Goal: Task Accomplishment & Management: Manage account settings

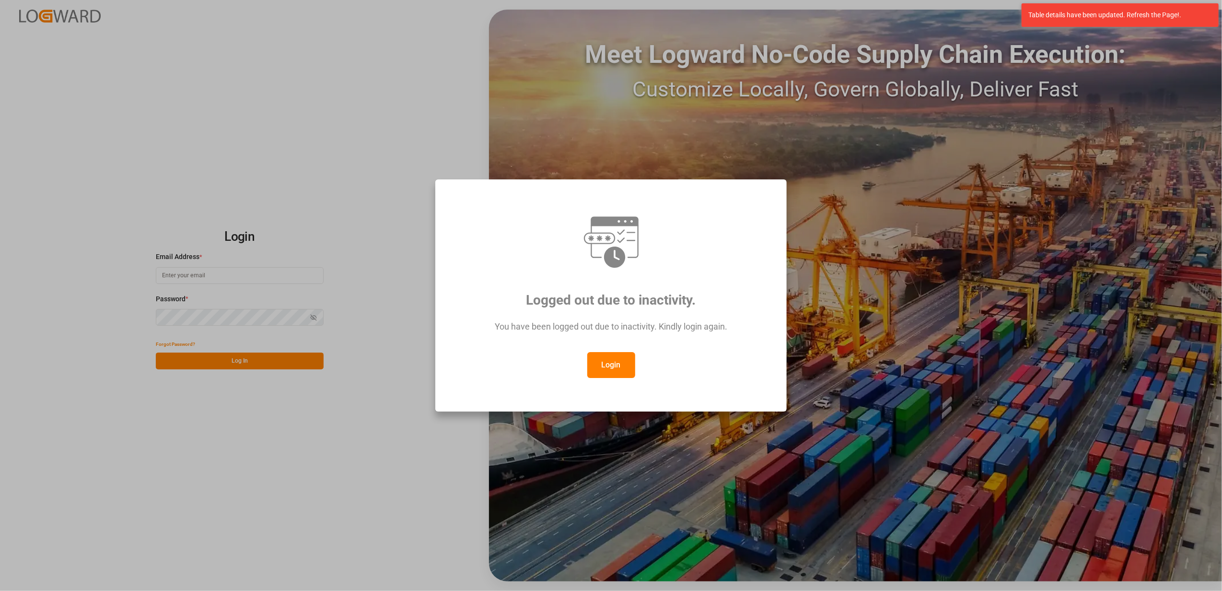
type input "faustine.gabilly@melitta.fr"
click at [280, 452] on div "Logged out due to inactivity. You have been logged out due to inactivity. Kindl…" at bounding box center [611, 295] width 1222 height 591
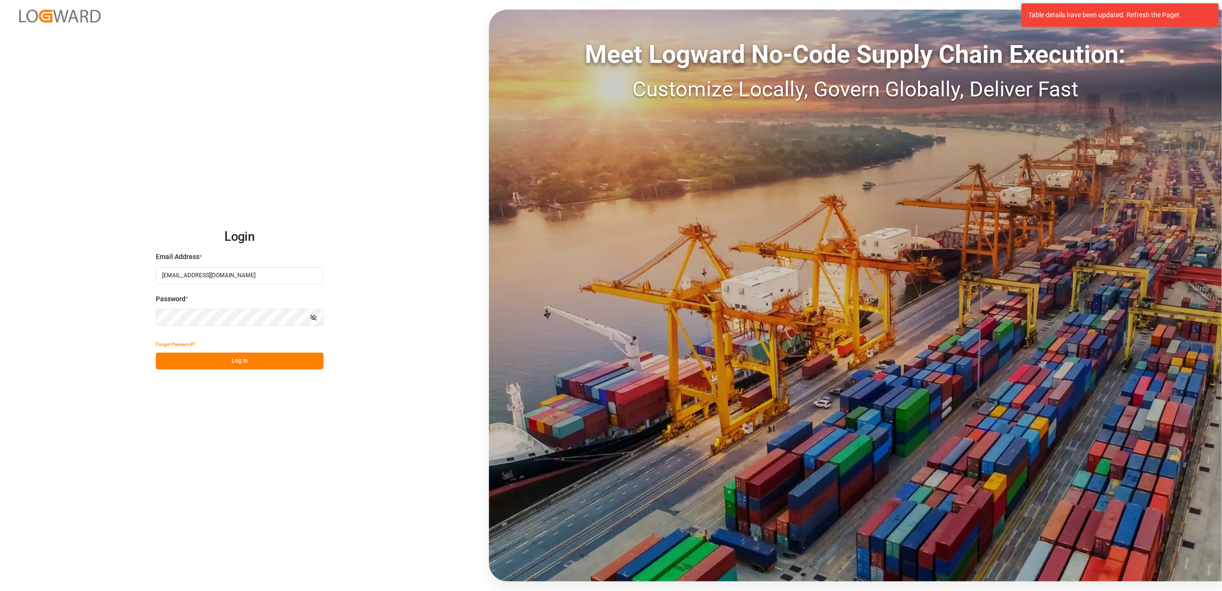
click at [238, 362] on button "Log In" at bounding box center [240, 360] width 168 height 17
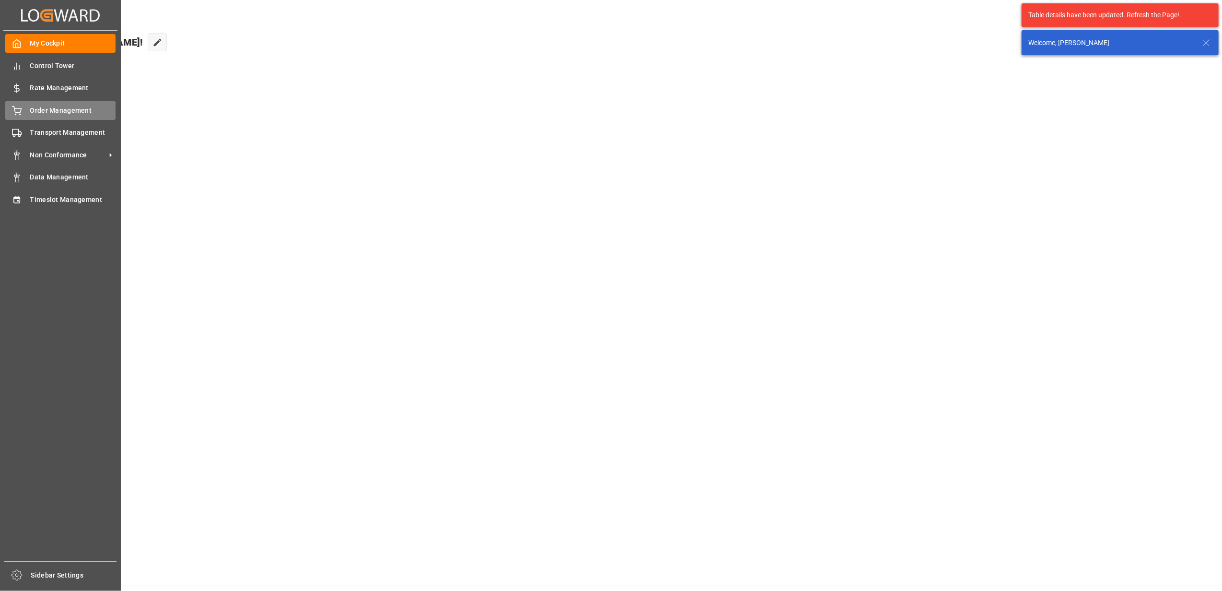
click at [63, 110] on span "Order Management" at bounding box center [73, 110] width 86 height 10
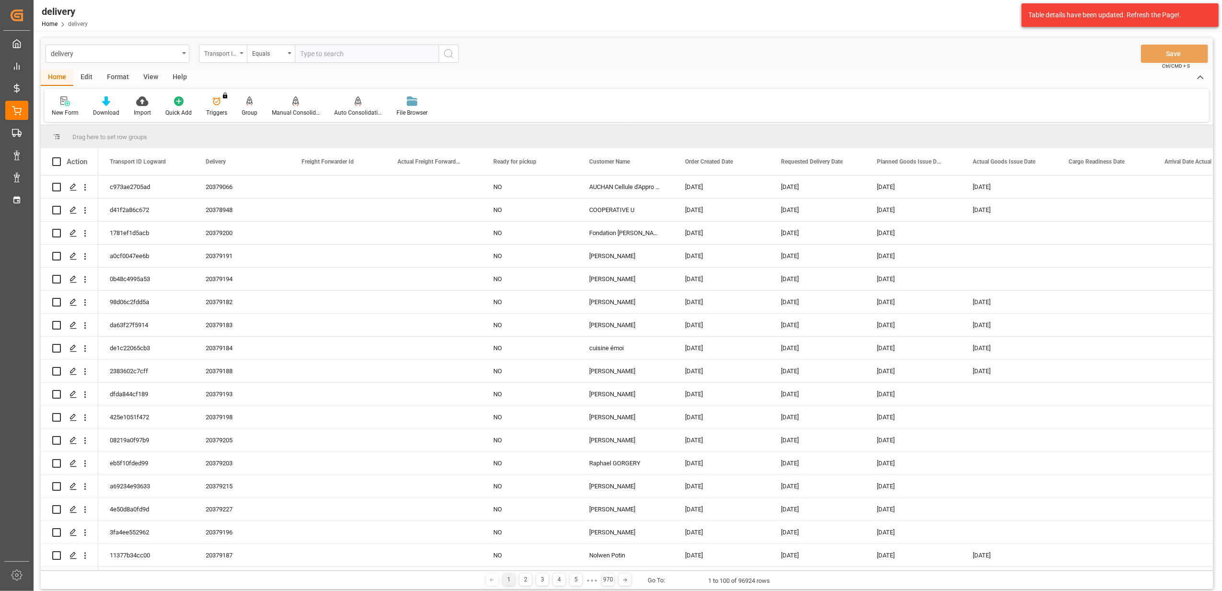
click at [243, 54] on icon "open menu" at bounding box center [242, 53] width 4 height 2
click at [318, 117] on div "Delivery" at bounding box center [270, 118] width 143 height 20
drag, startPoint x: 379, startPoint y: 52, endPoint x: 384, endPoint y: 54, distance: 6.2
click at [379, 54] on input "text" at bounding box center [367, 54] width 144 height 18
drag, startPoint x: 322, startPoint y: 52, endPoint x: 252, endPoint y: 52, distance: 70.5
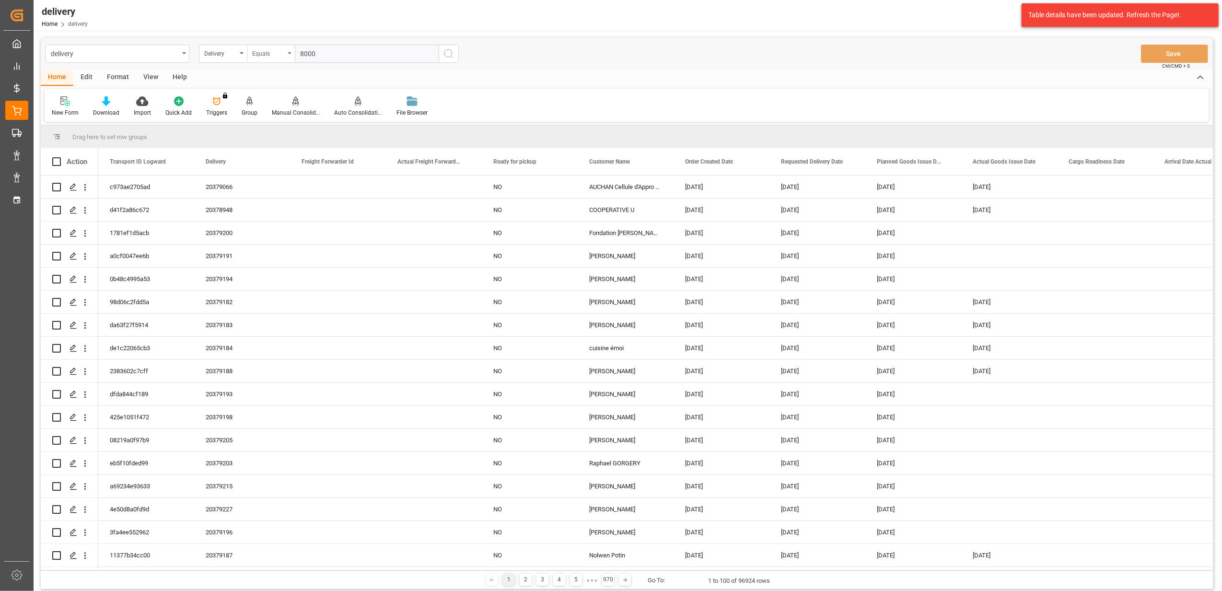
click at [252, 52] on div "Delivery Equals 8000" at bounding box center [329, 54] width 260 height 18
paste input "2336"
type input "80002336"
click at [447, 52] on icon "search button" at bounding box center [449, 54] width 12 height 12
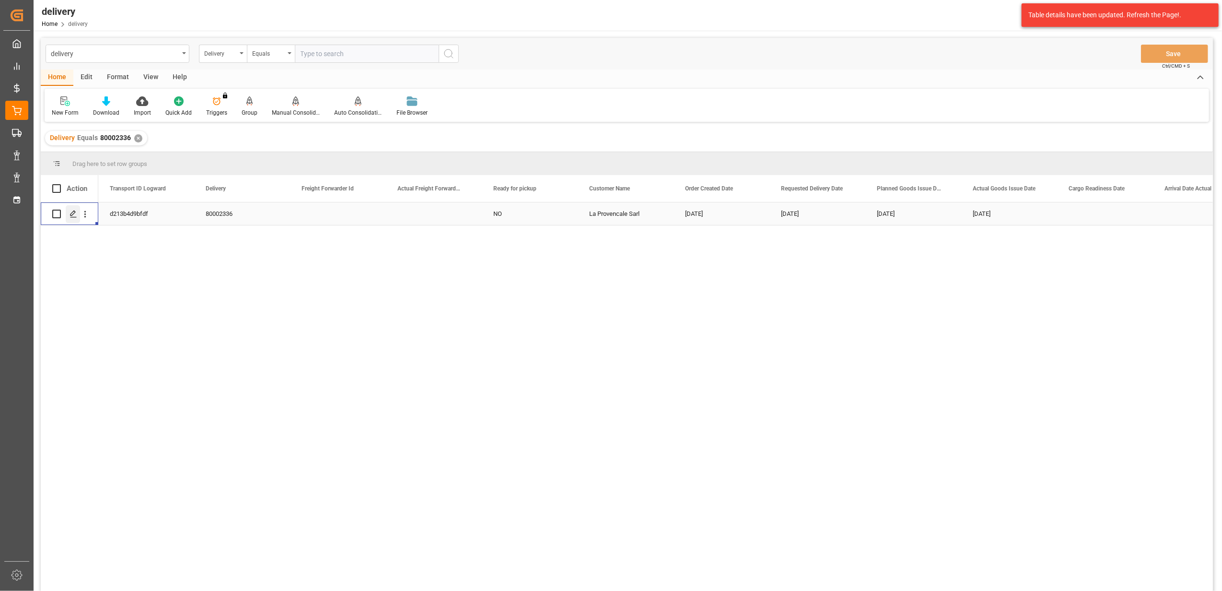
click at [70, 221] on div "Press SPACE to select this row." at bounding box center [73, 214] width 14 height 18
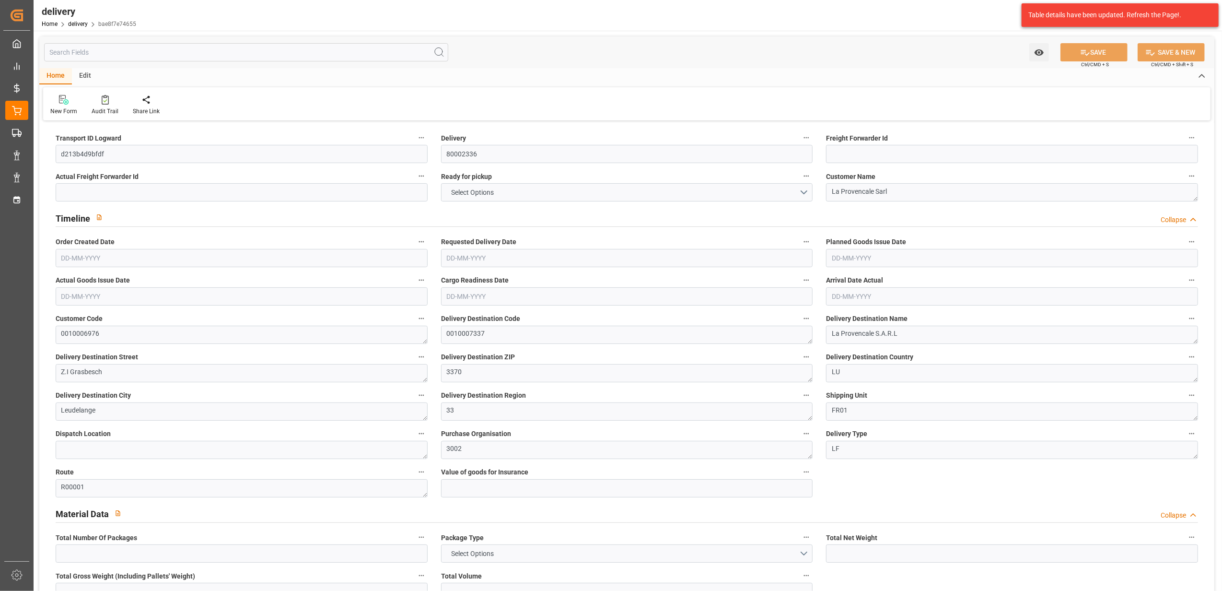
type input "10"
type input "2280.6"
type input "2960"
type input "8276.7"
type input "0"
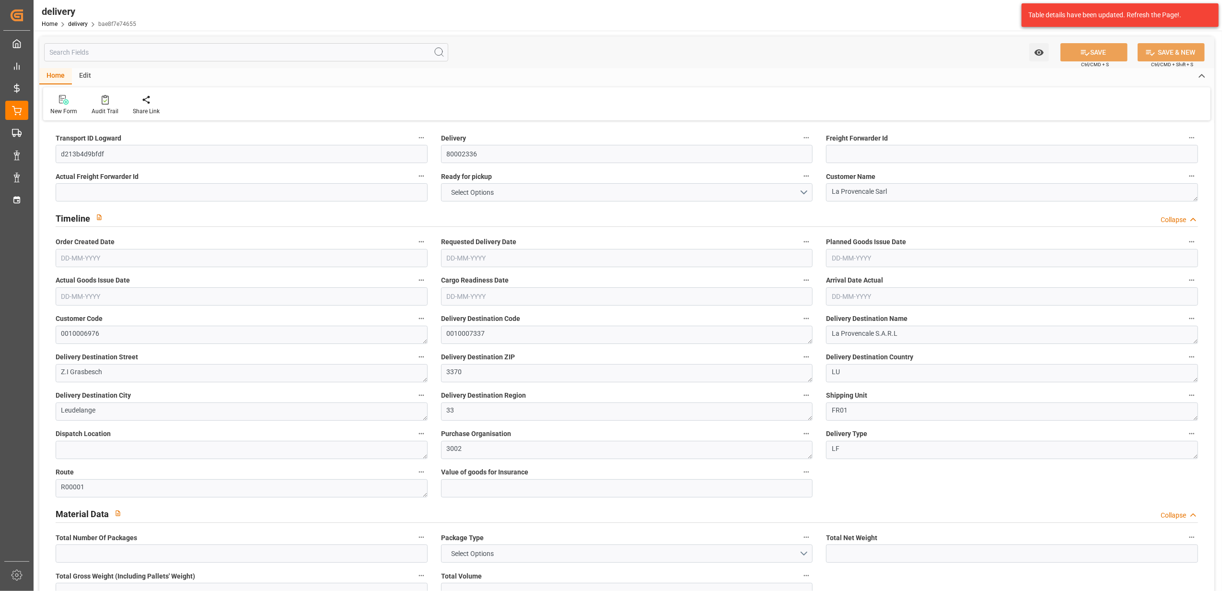
type input "10"
type input "0"
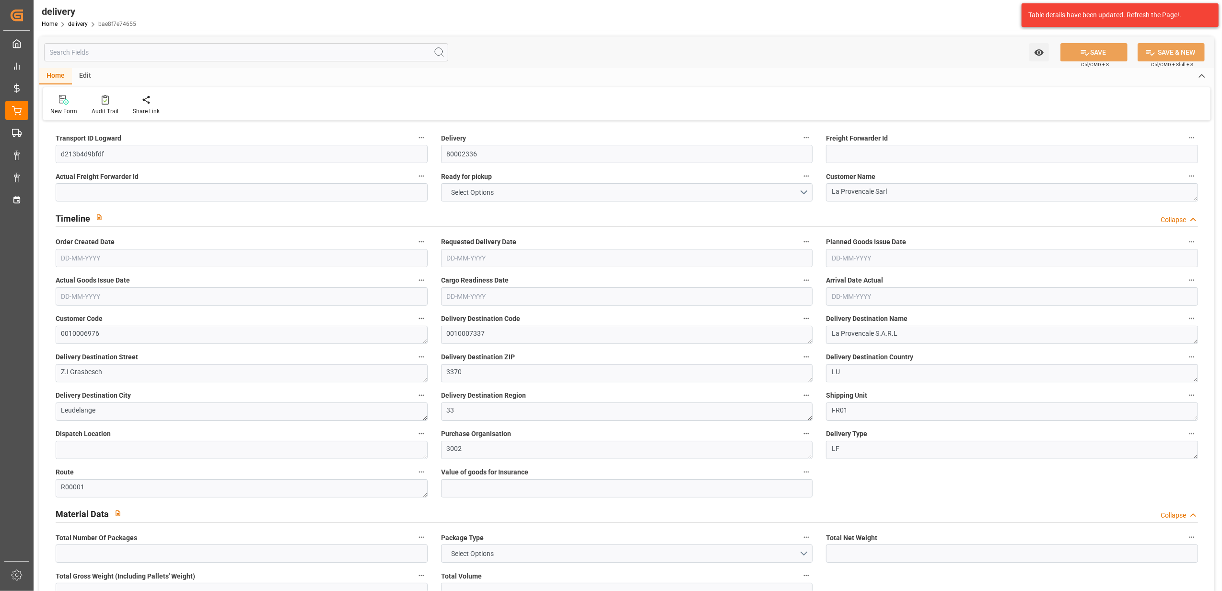
type input "0"
type input "-6.6674"
type input "251.6"
type input "244.9326"
type input "24.5"
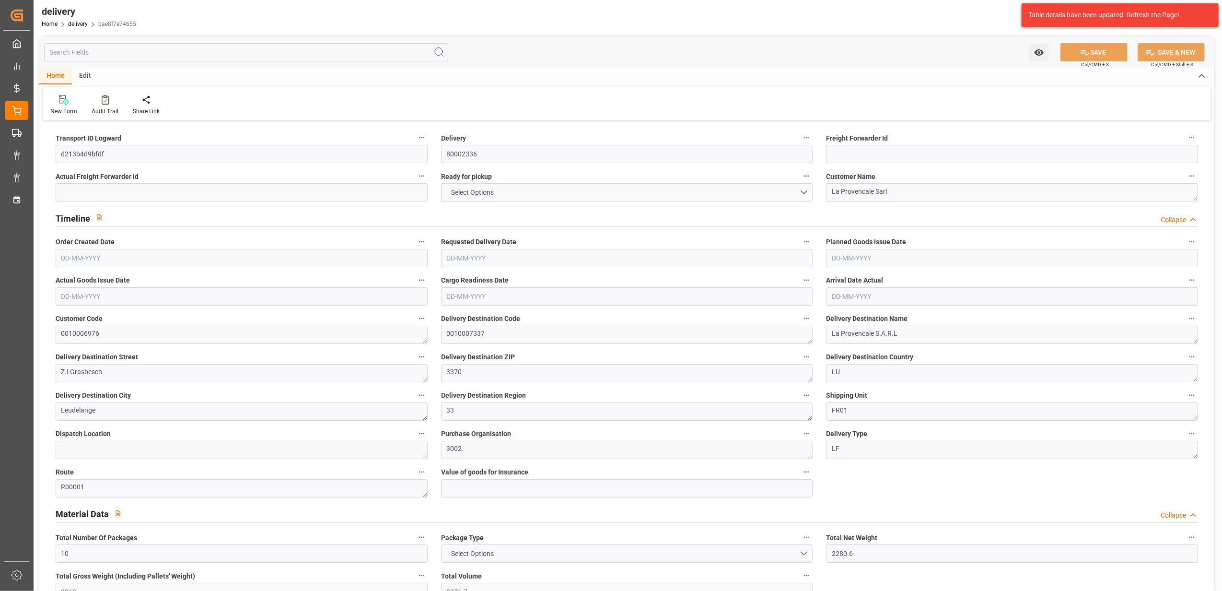
type input "0"
type input "1.5"
type input "1.3"
type input "0"
type input "15"
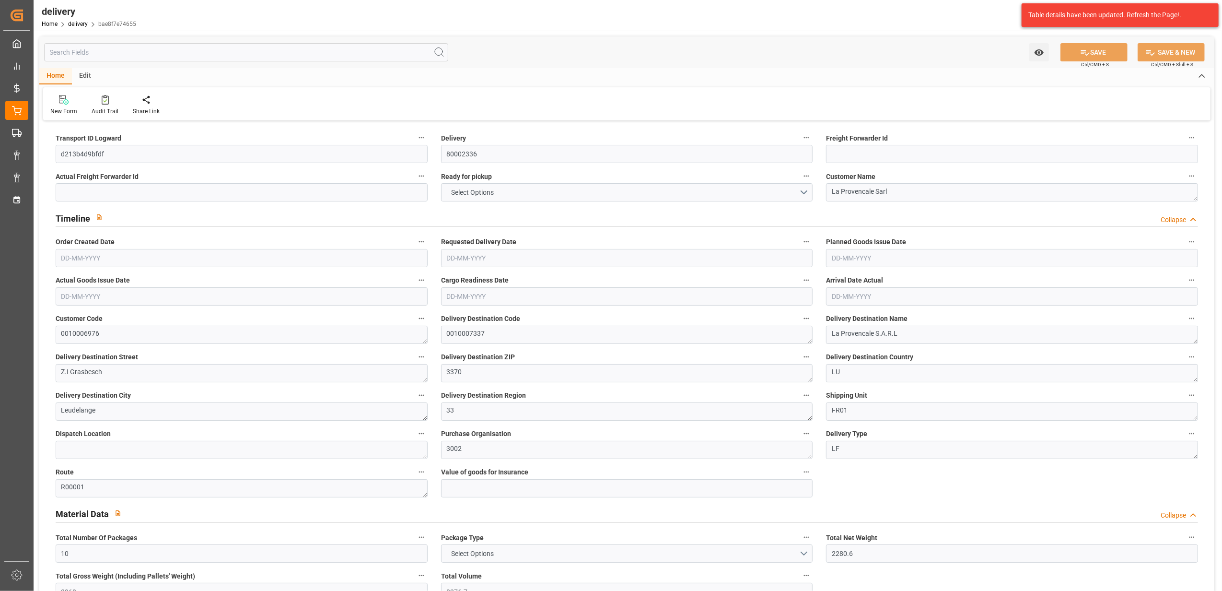
type input "2711.1"
type input "10"
type input "101"
type input "0"
type input "21-08-2025"
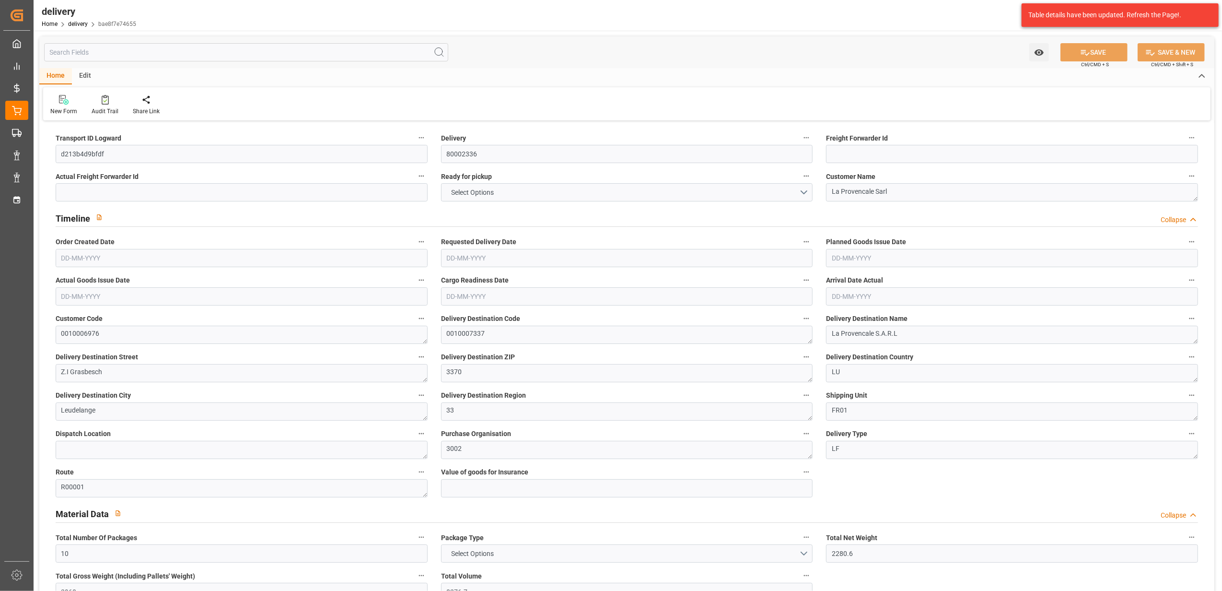
type input "22-08-2025"
type input "21-08-2025"
type input "14-08-2025 10:11"
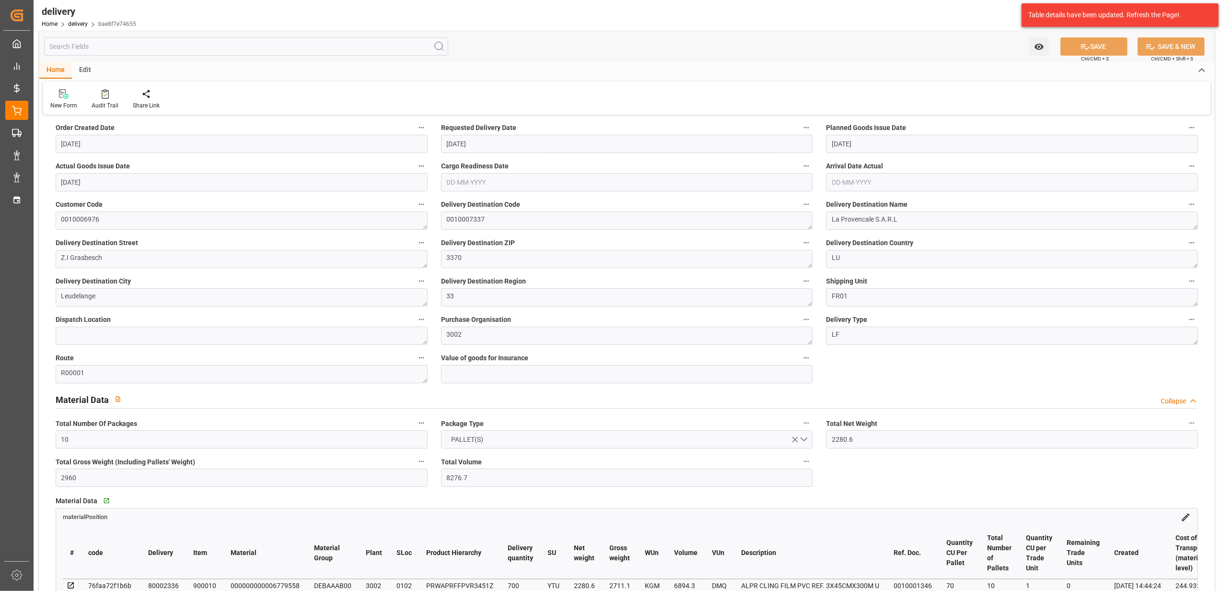
scroll to position [96, 0]
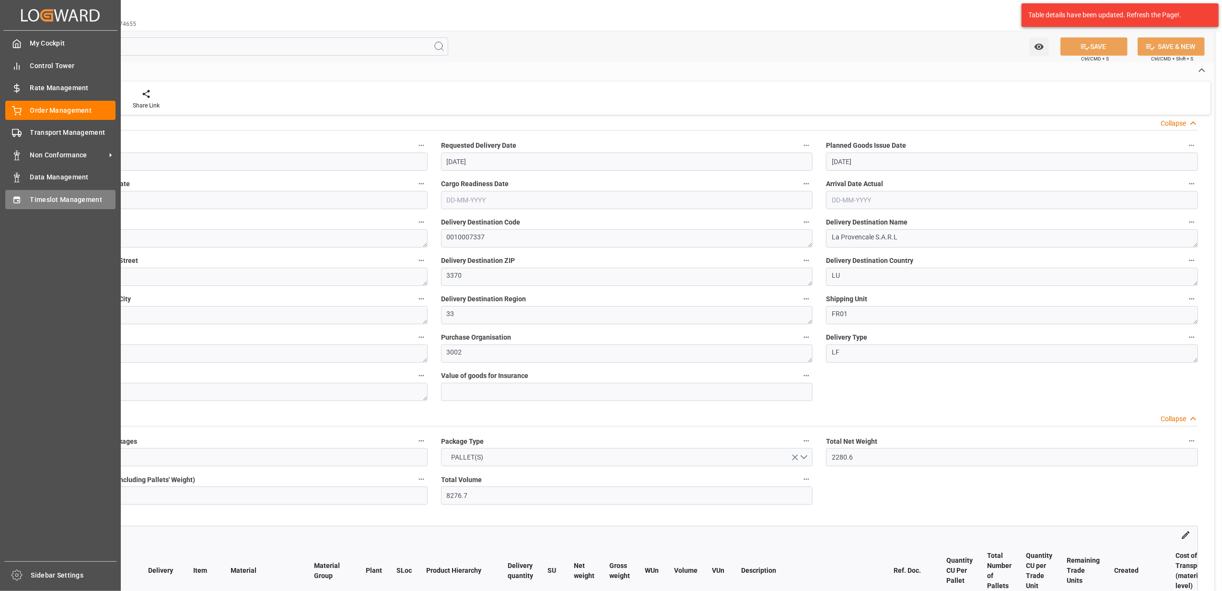
click at [41, 201] on span "Timeslot Management" at bounding box center [73, 200] width 86 height 10
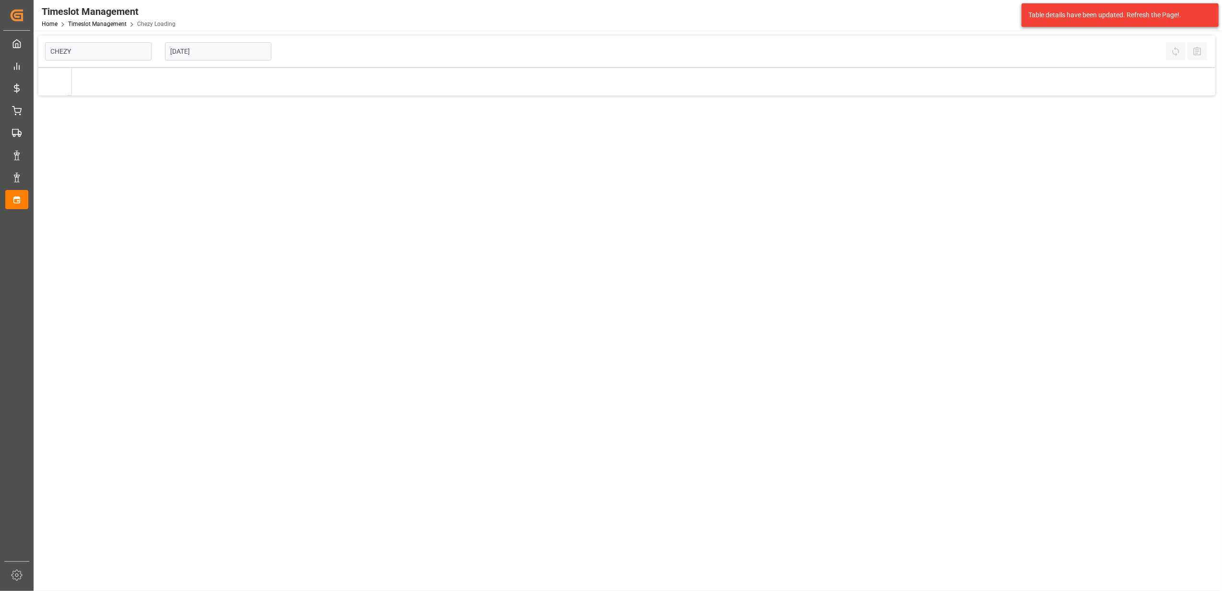
type input "Chezy Loading"
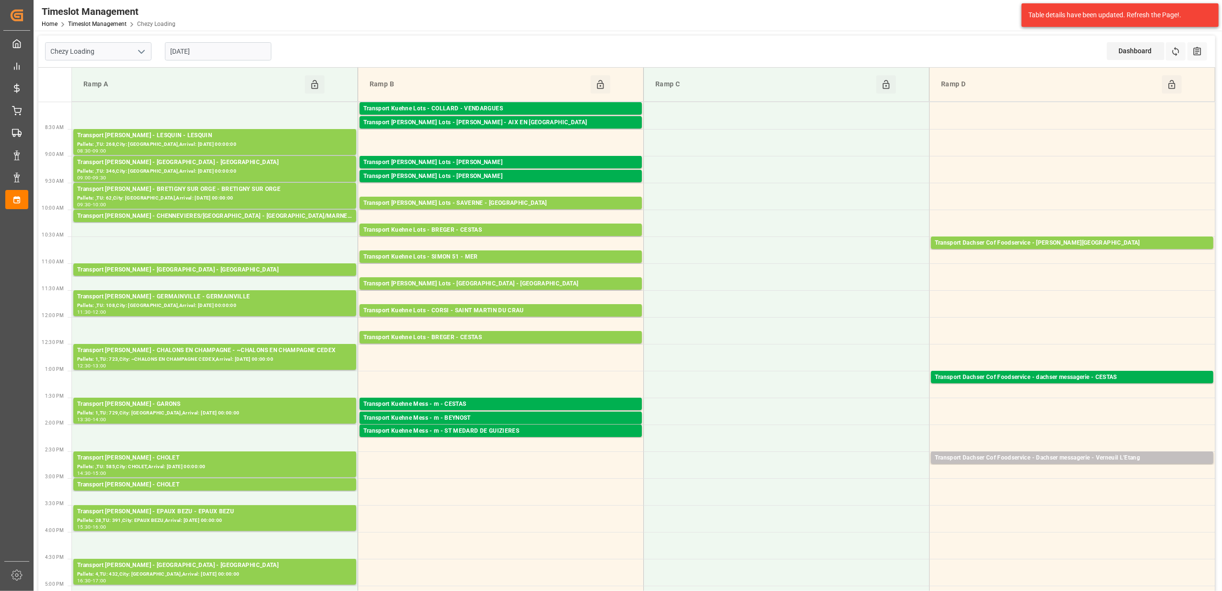
click at [207, 45] on input "[DATE]" at bounding box center [218, 51] width 106 height 18
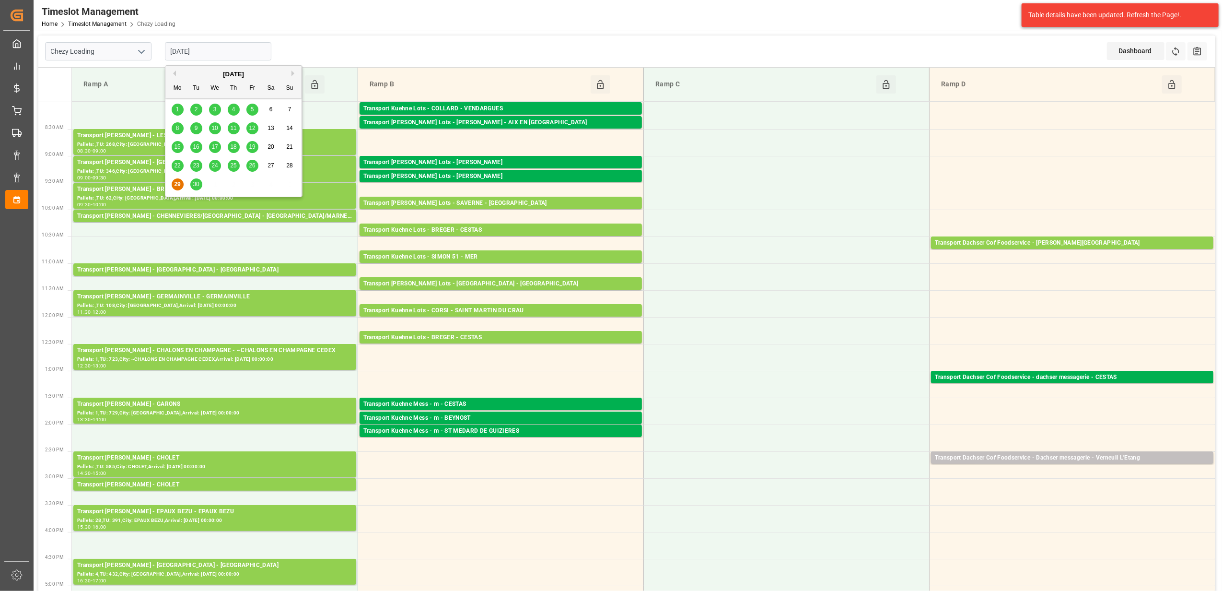
click at [250, 163] on span "26" at bounding box center [252, 165] width 6 height 7
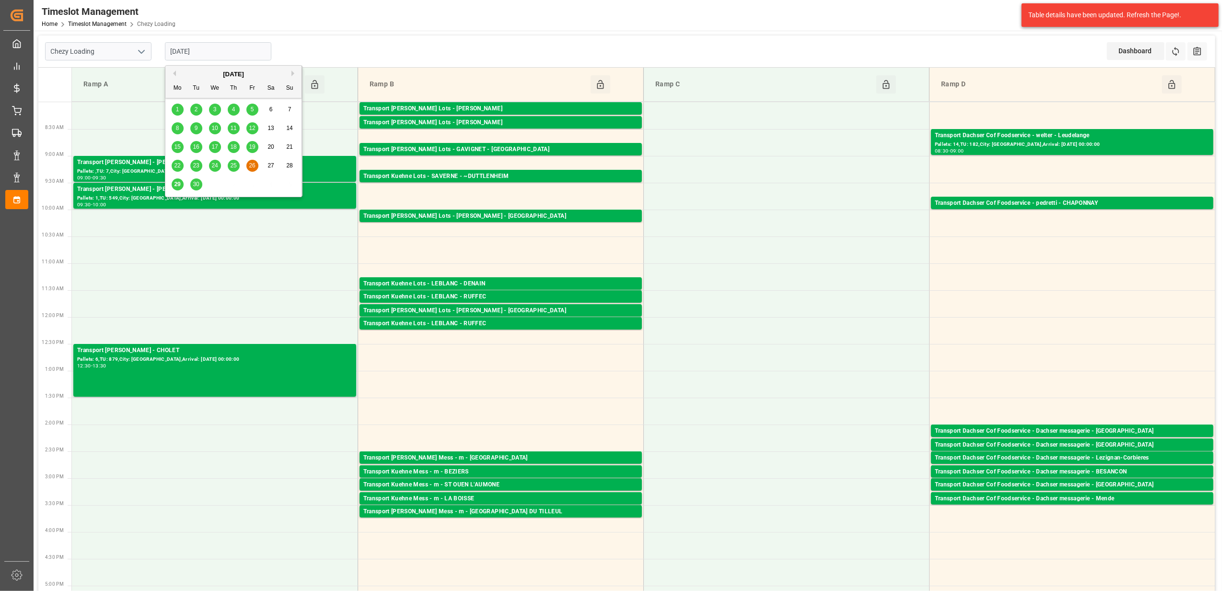
click at [228, 46] on input "[DATE]" at bounding box center [218, 51] width 106 height 18
click at [177, 187] on span "29" at bounding box center [177, 184] width 6 height 7
type input "[DATE]"
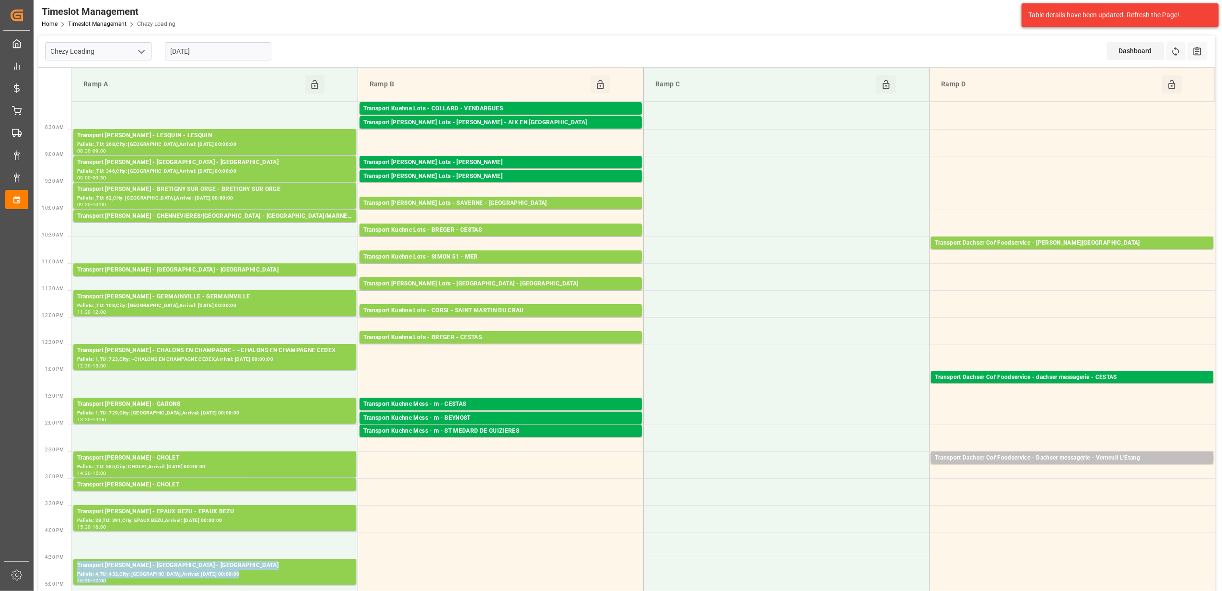
scroll to position [62, 0]
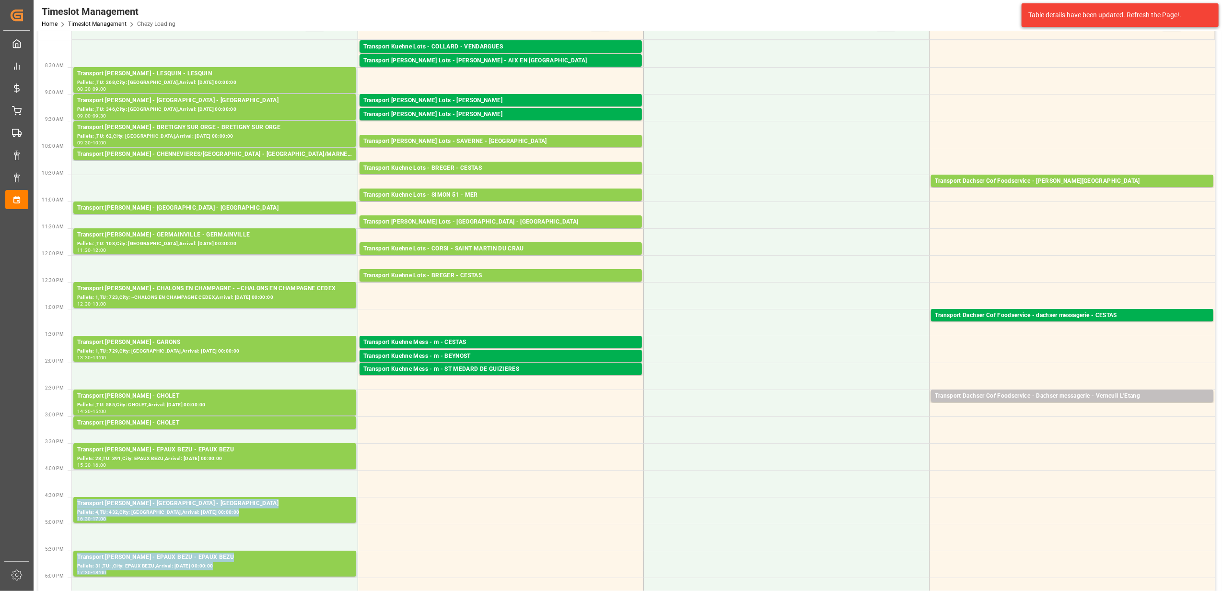
drag, startPoint x: 948, startPoint y: 595, endPoint x: 1224, endPoint y: 562, distance: 277.6
click at [1221, 562] on html "Created by potrace 1.15, written by Peter Selinger 2001-2017 Created by potrace…" at bounding box center [611, 295] width 1222 height 591
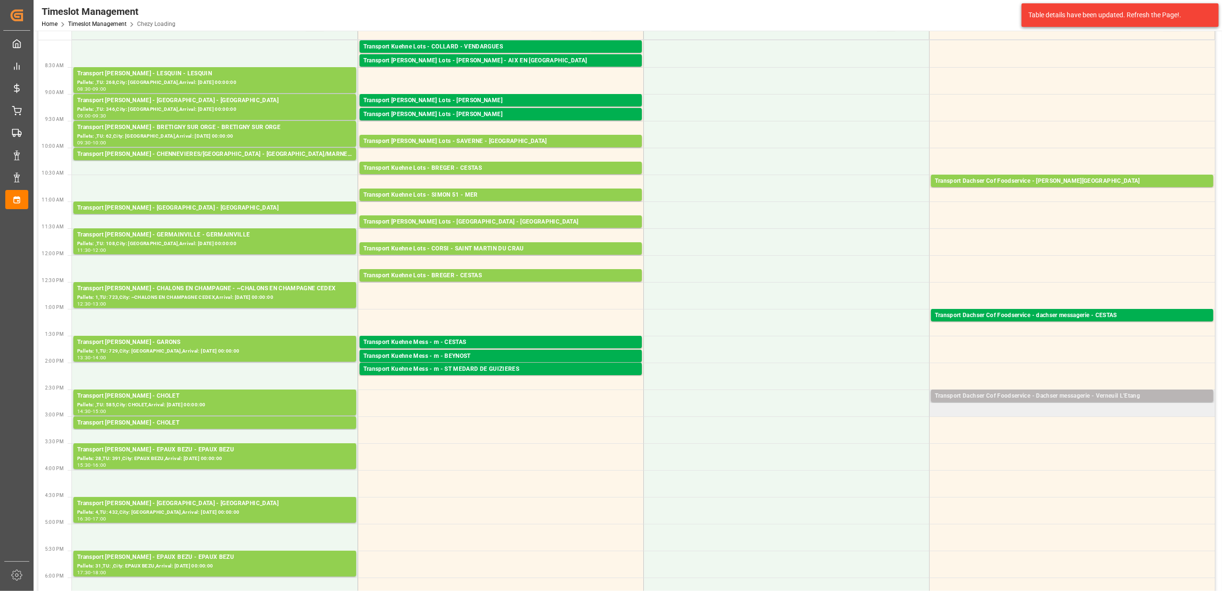
drag, startPoint x: 1224, startPoint y: 562, endPoint x: 1108, endPoint y: 394, distance: 204.1
click at [1108, 394] on div "Transport Dachser Cof Foodservice - Dachser messagerie - Verneuil L'Etang" at bounding box center [1072, 396] width 275 height 10
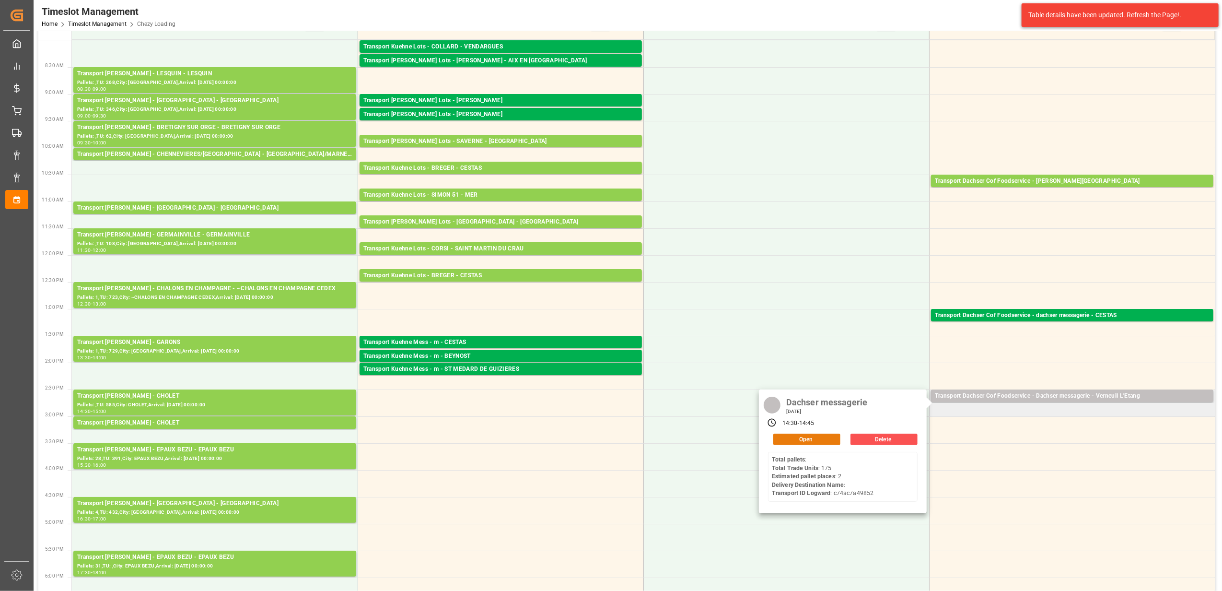
click at [816, 434] on button "Open" at bounding box center [806, 439] width 67 height 12
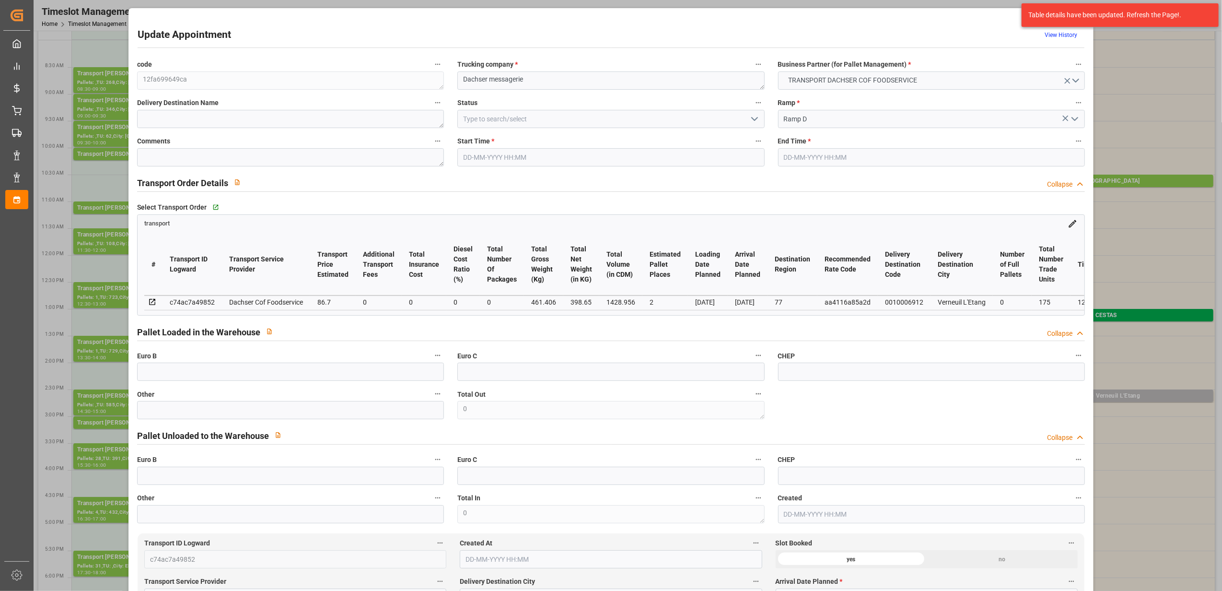
type input "29-09-2025 14:30"
type input "29-09-2025 14:45"
type input "26-09-2025 12:54"
type input "26-09-2025 12:39"
type input "[DATE]"
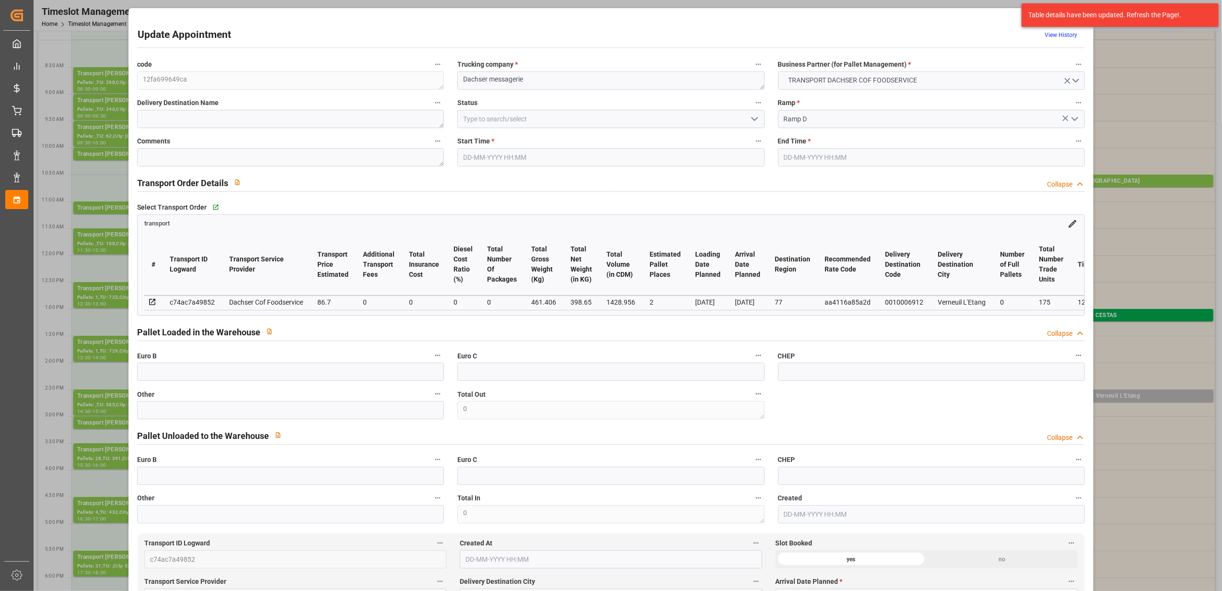
type input "[DATE]"
click at [149, 300] on icon at bounding box center [152, 302] width 9 height 9
click at [39, 121] on div "Update Appointment View History code 12fa699649ca Trucking company * Dachser me…" at bounding box center [611, 295] width 1222 height 591
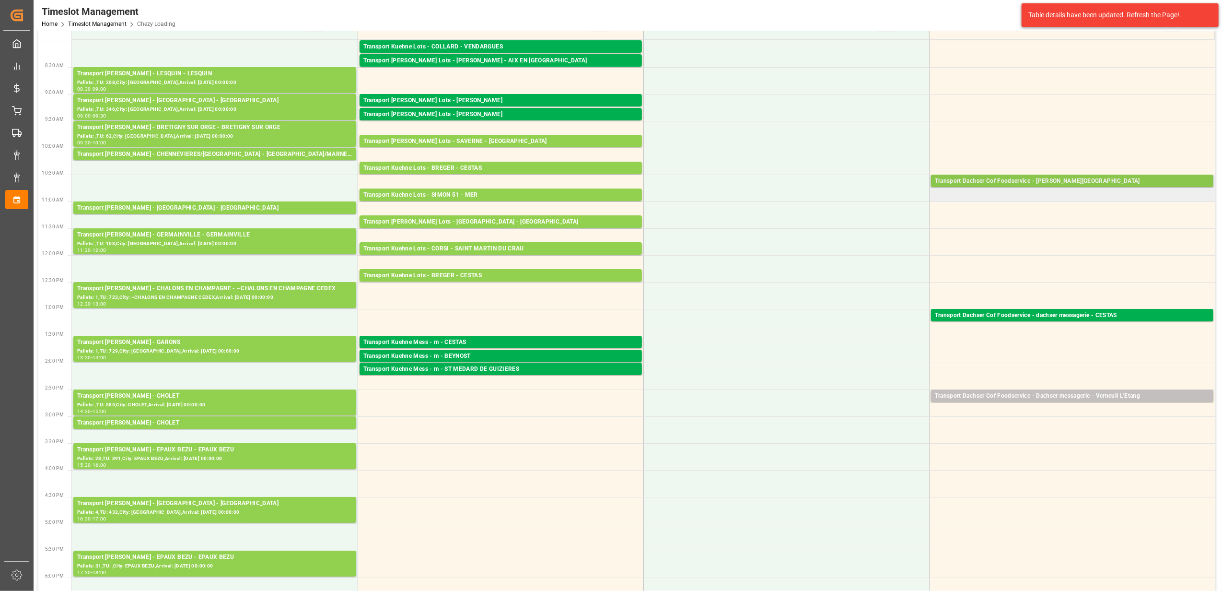
click at [1107, 179] on div "Transport Dachser Cof Foodservice - picard - Fontenoy-sur-Moselle" at bounding box center [1072, 181] width 275 height 10
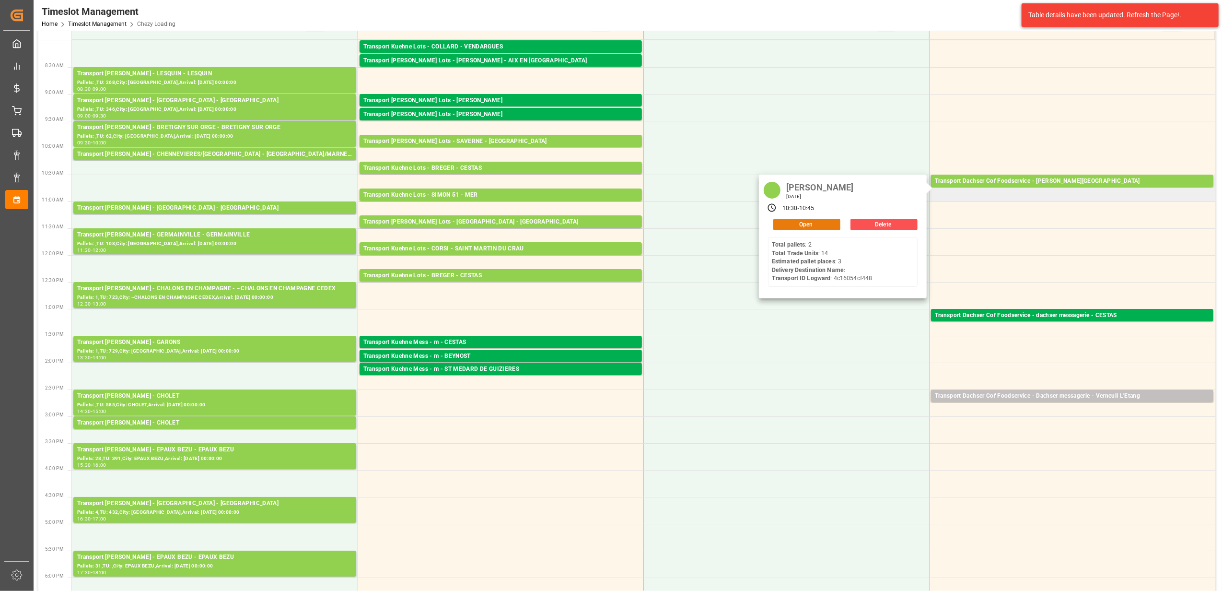
click at [800, 224] on button "Open" at bounding box center [806, 225] width 67 height 12
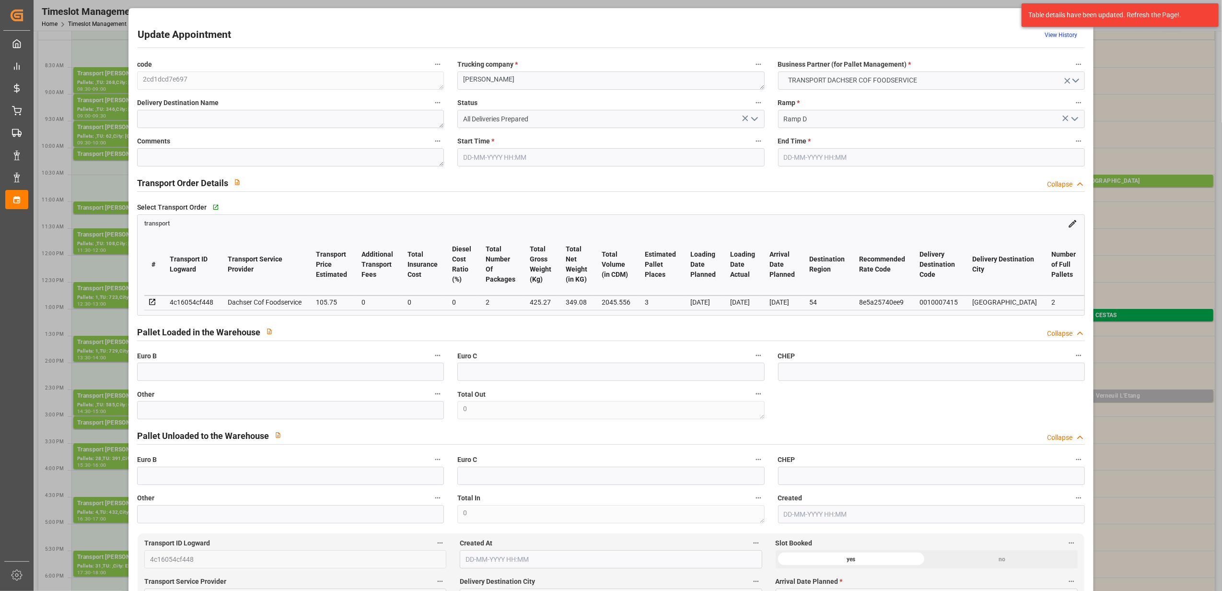
type input "29-09-2025 10:30"
type input "29-09-2025 10:45"
type input "22-09-2025 14:20"
type input "22-09-2025 11:35"
type input "[DATE]"
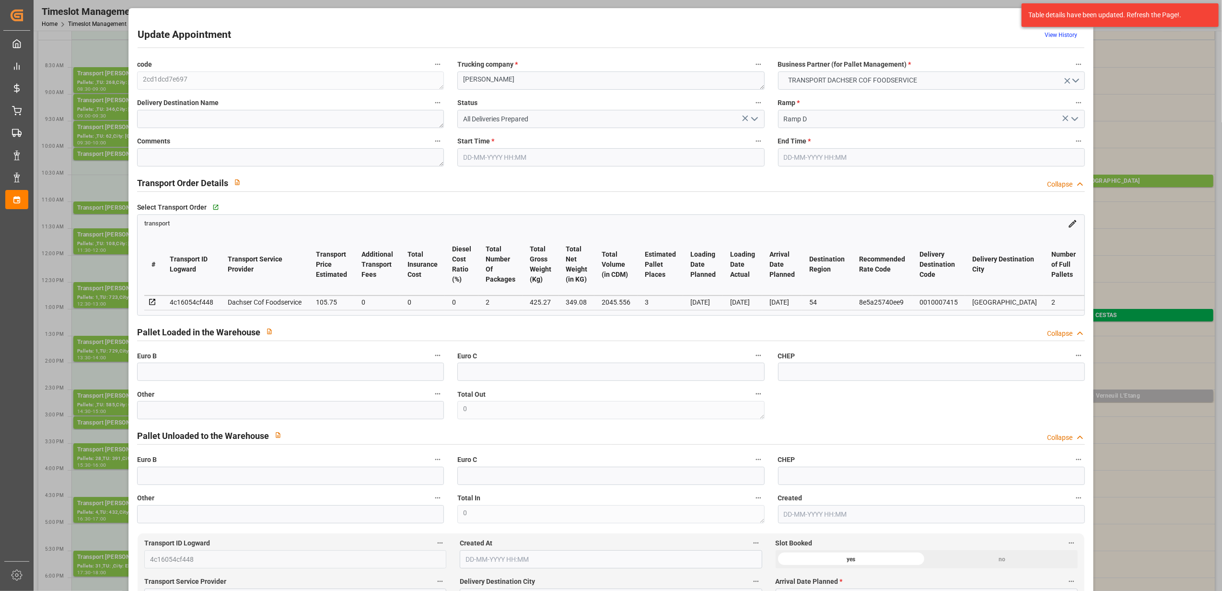
type input "[DATE]"
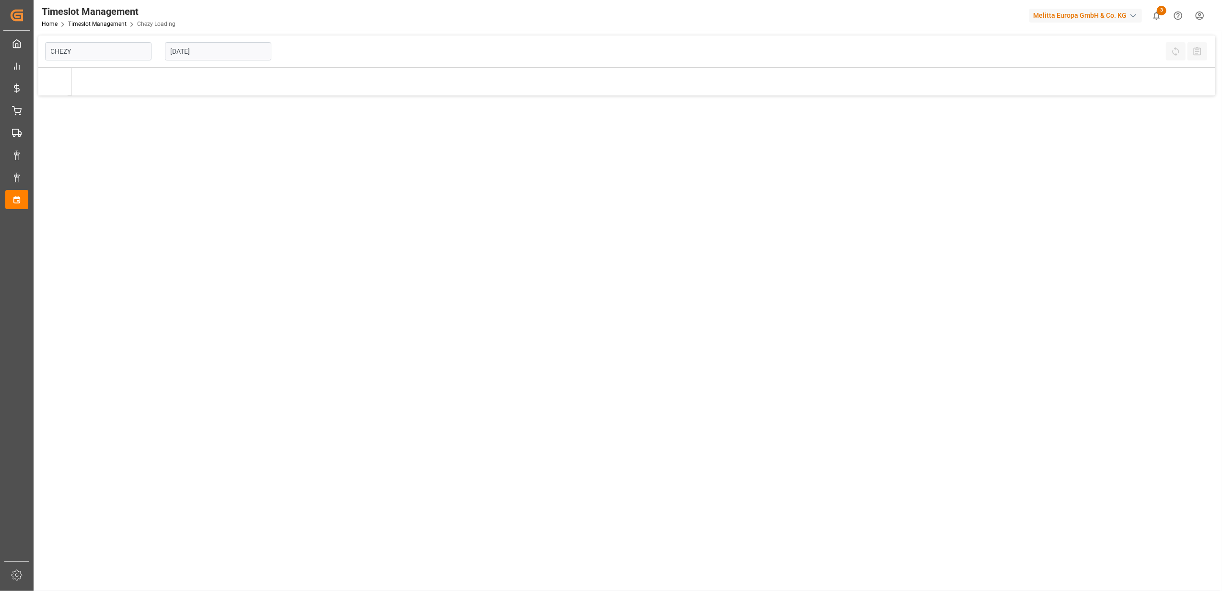
type input "Chezy Loading"
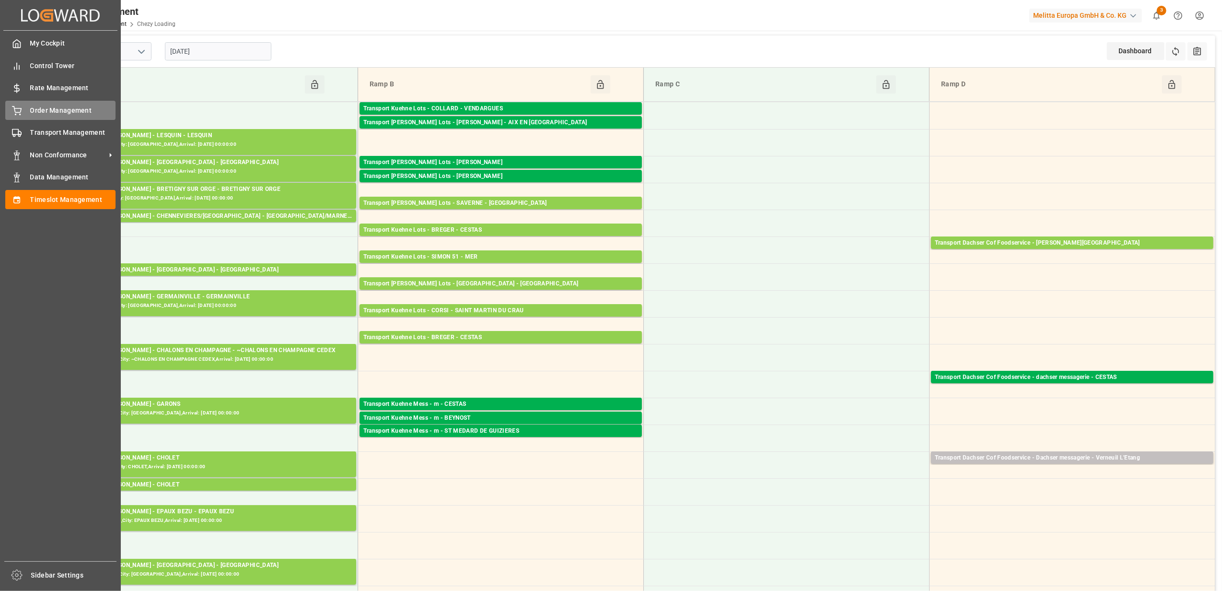
click at [38, 111] on span "Order Management" at bounding box center [73, 110] width 86 height 10
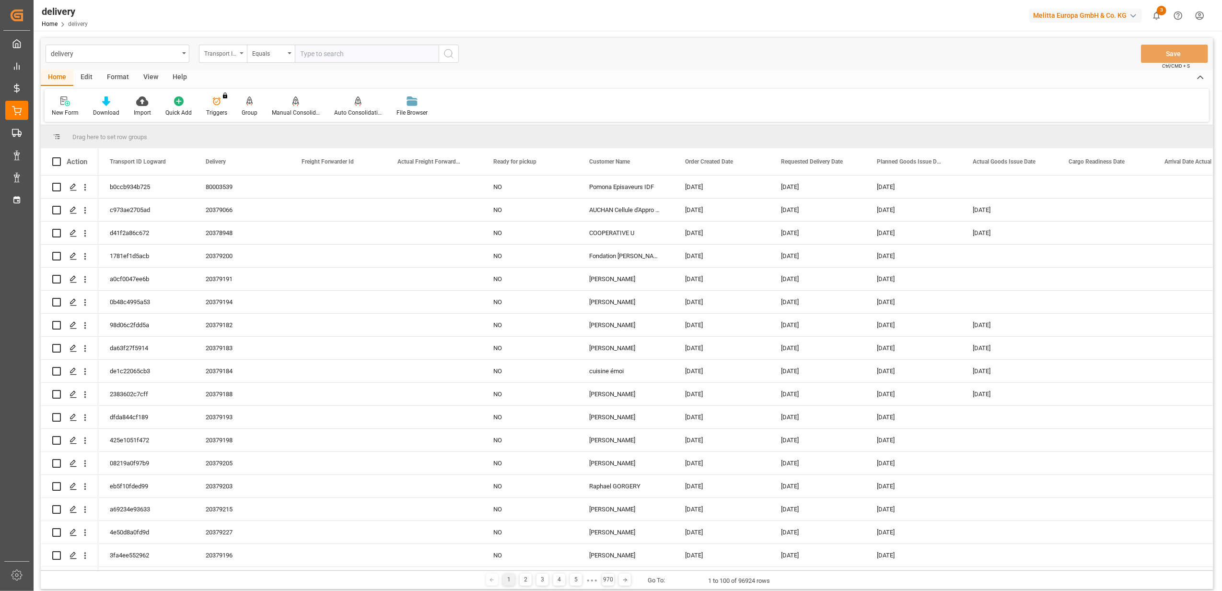
click at [240, 53] on icon "open menu" at bounding box center [242, 53] width 4 height 2
click at [253, 118] on div "Delivery" at bounding box center [270, 118] width 143 height 20
click at [388, 52] on input "text" at bounding box center [367, 54] width 144 height 18
type input "80003292"
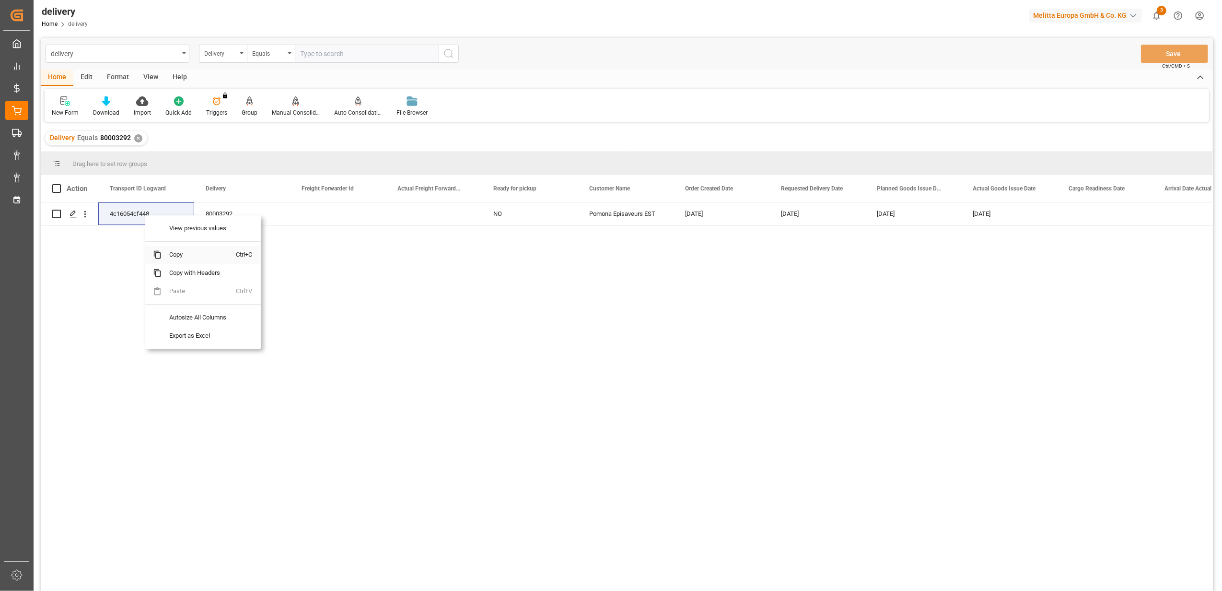
click at [186, 252] on span "Copy" at bounding box center [199, 254] width 75 height 18
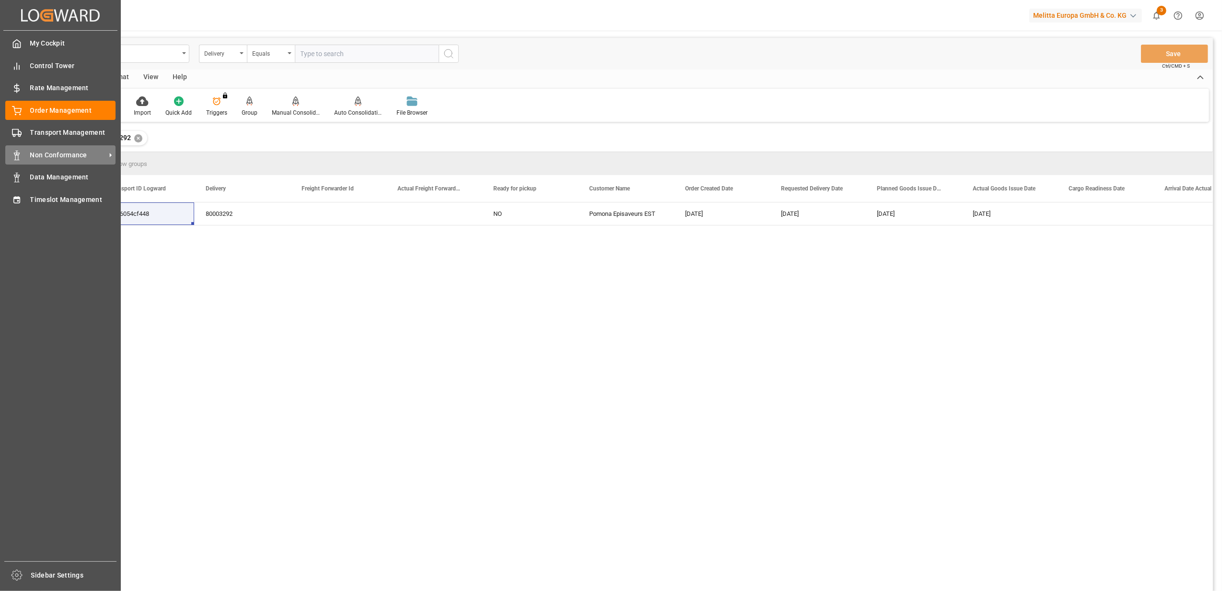
click at [80, 153] on span "Non Conformance" at bounding box center [68, 155] width 76 height 10
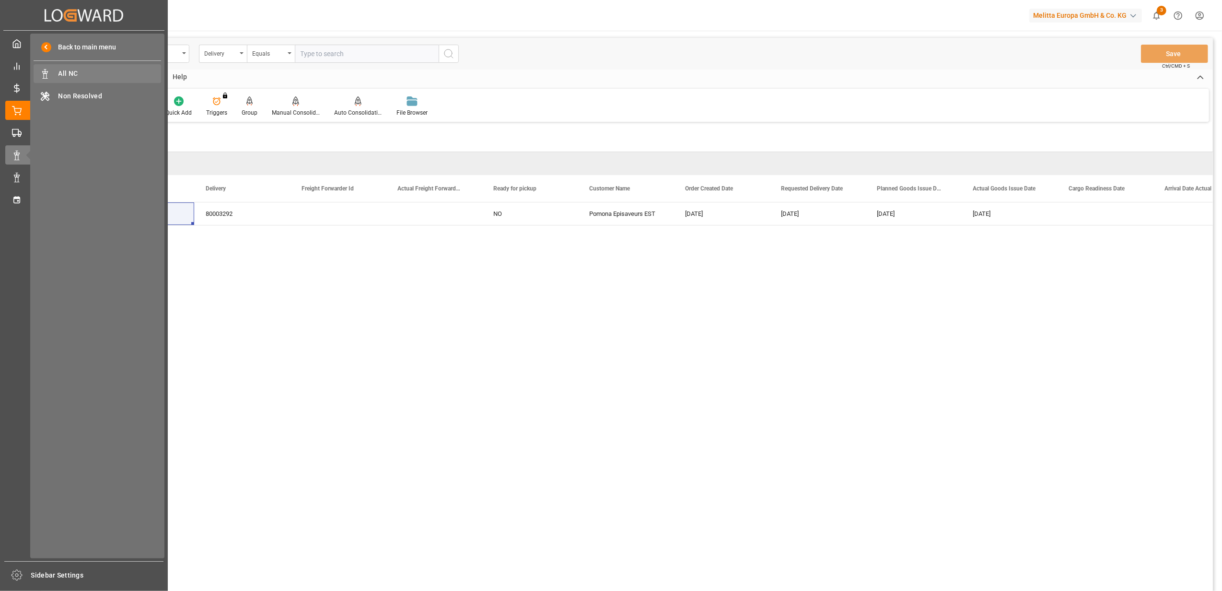
click at [101, 72] on span "All NC" at bounding box center [109, 74] width 103 height 10
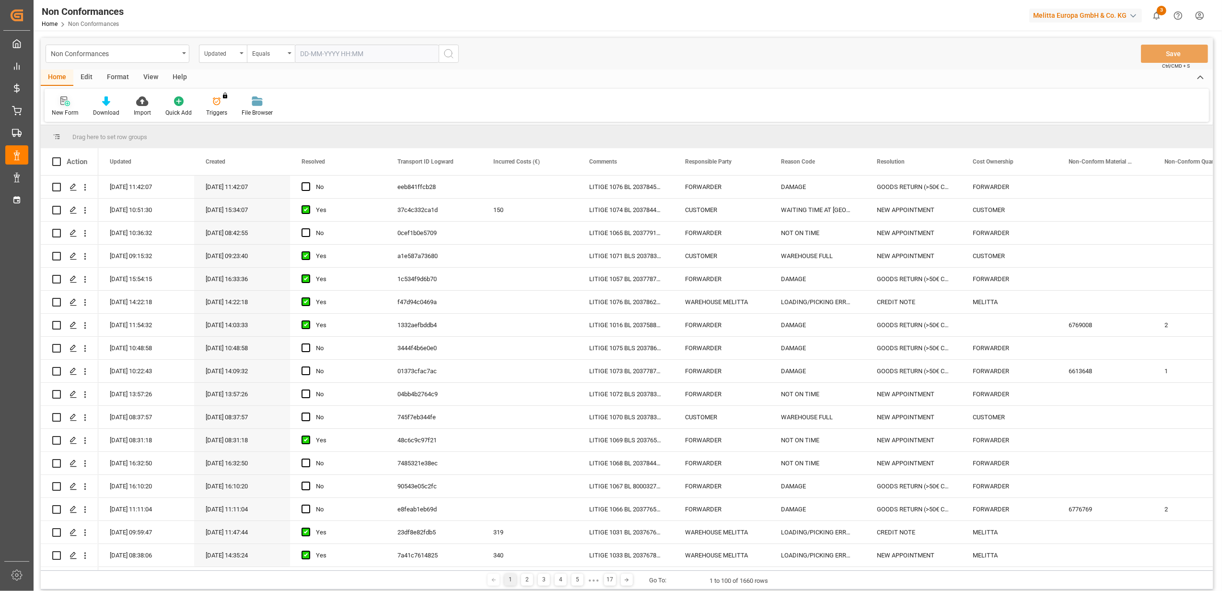
click at [68, 104] on icon at bounding box center [65, 101] width 10 height 10
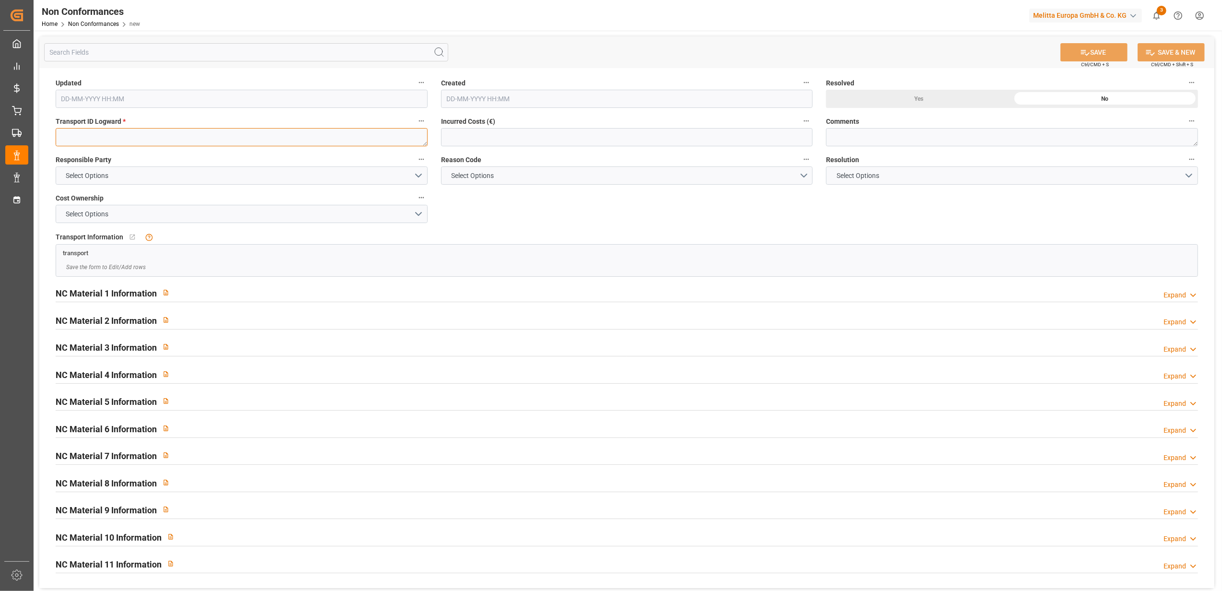
click at [301, 139] on textarea at bounding box center [242, 137] width 372 height 18
paste textarea "4c16054cf448"
type textarea "4c16054cf448"
click at [420, 175] on button "Select Options" at bounding box center [242, 175] width 372 height 18
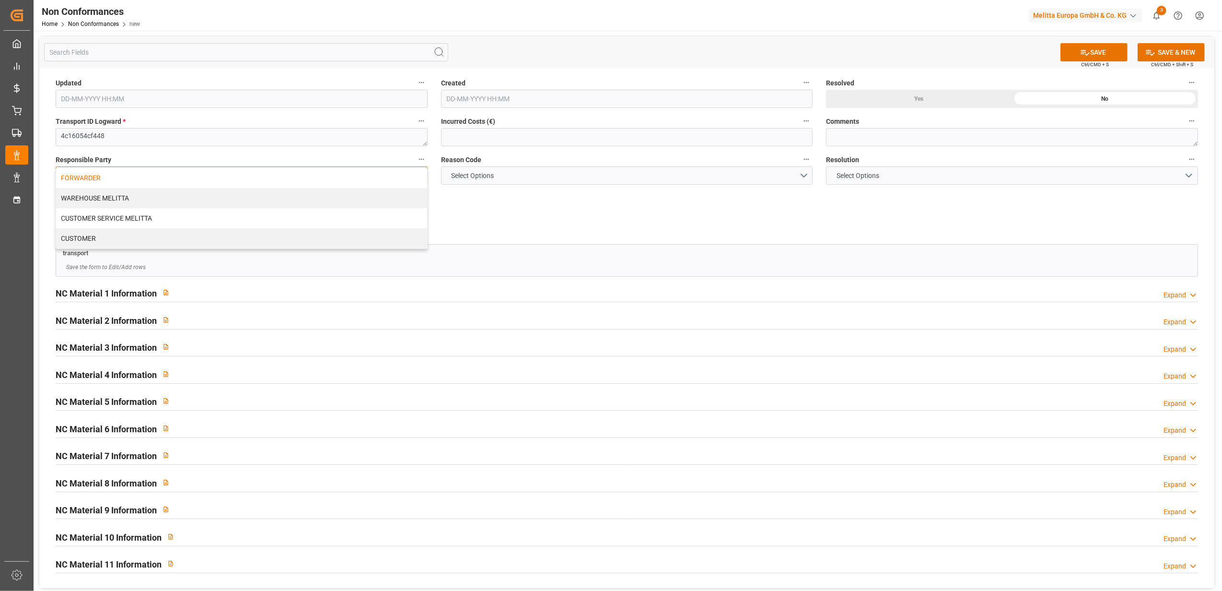
click at [399, 184] on div "FORWARDER" at bounding box center [241, 178] width 371 height 20
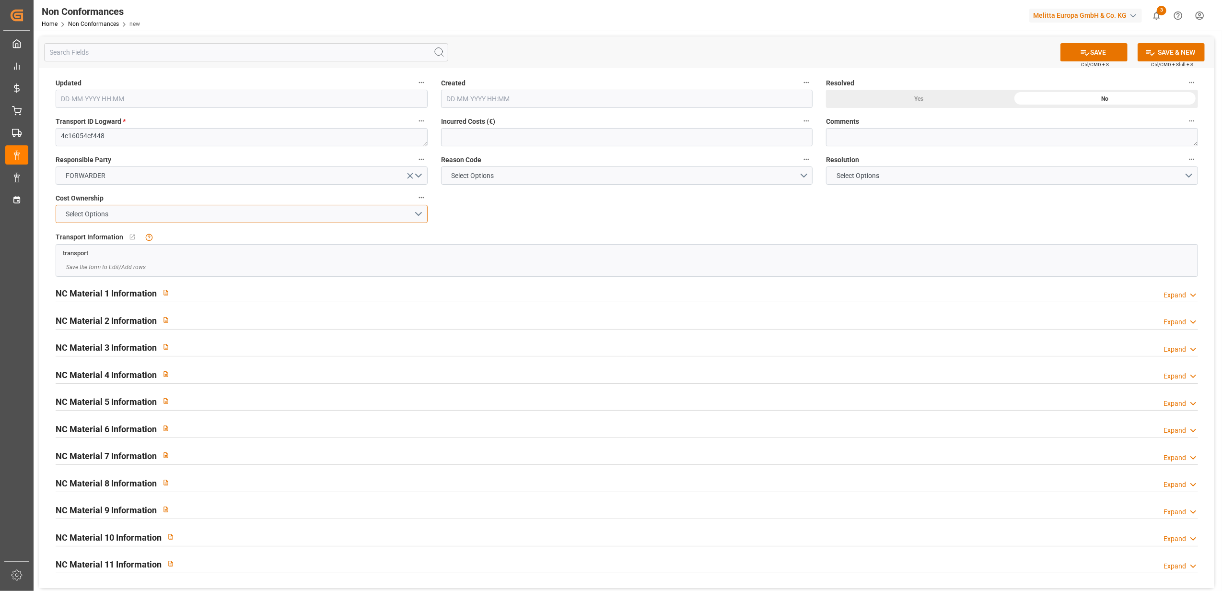
click at [418, 211] on button "Select Options" at bounding box center [242, 214] width 372 height 18
click at [406, 215] on div "FORWARDER" at bounding box center [241, 216] width 371 height 20
click at [800, 172] on button "Select Options" at bounding box center [627, 175] width 372 height 18
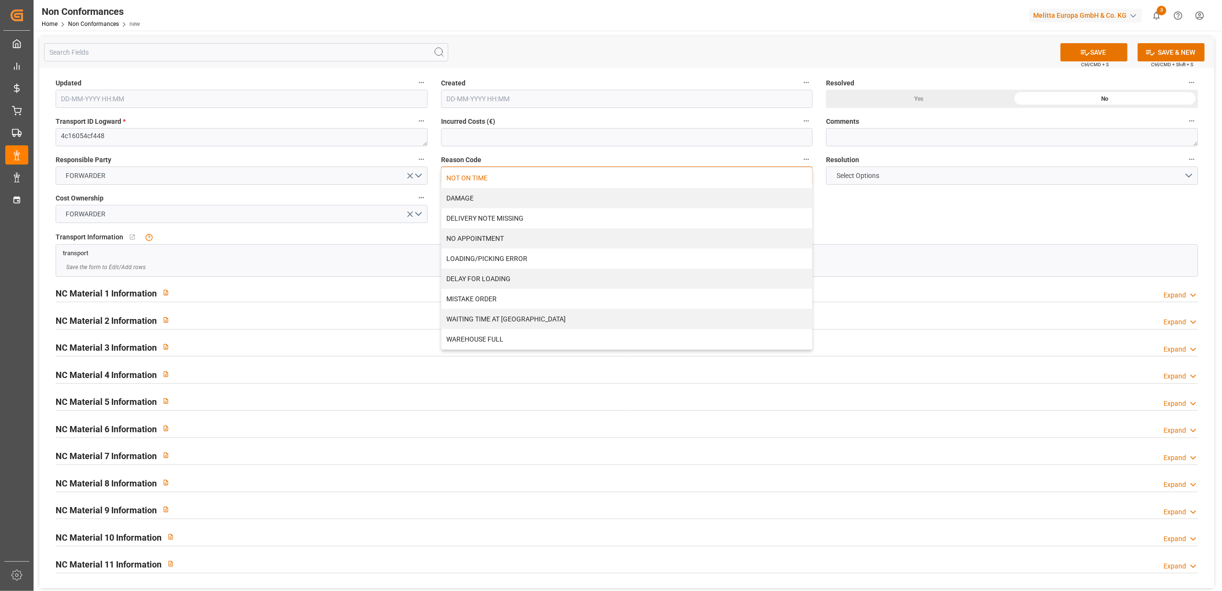
click at [683, 185] on div "NOT ON TIME" at bounding box center [626, 178] width 371 height 20
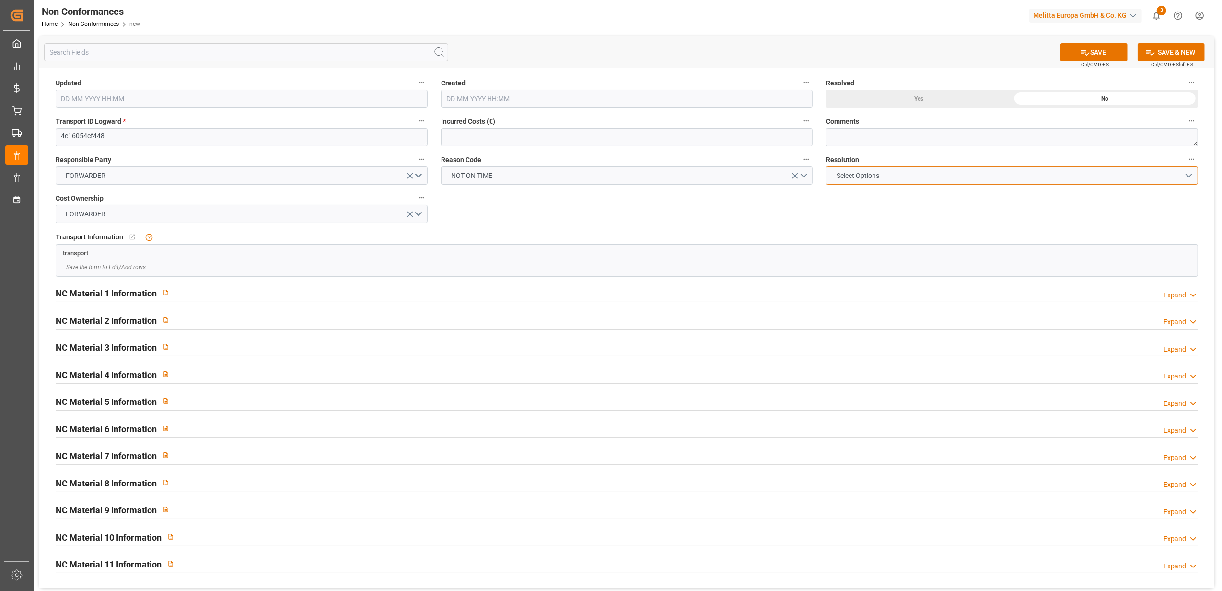
click at [1185, 173] on button "Select Options" at bounding box center [1012, 175] width 372 height 18
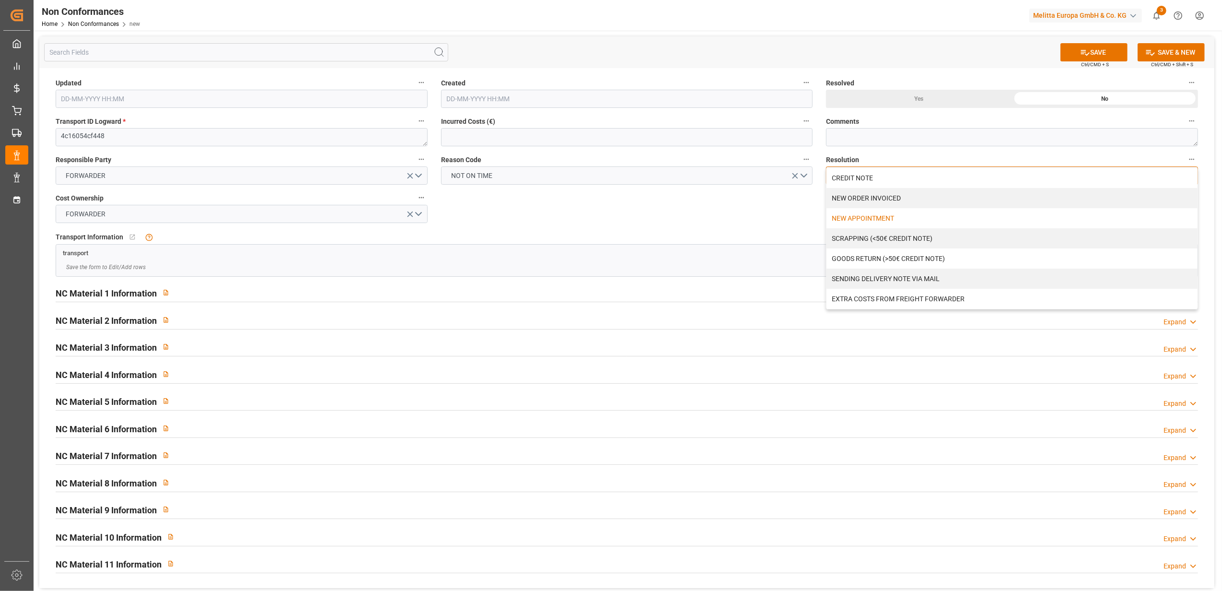
click at [855, 217] on div "NEW APPOINTMENT" at bounding box center [1011, 218] width 371 height 20
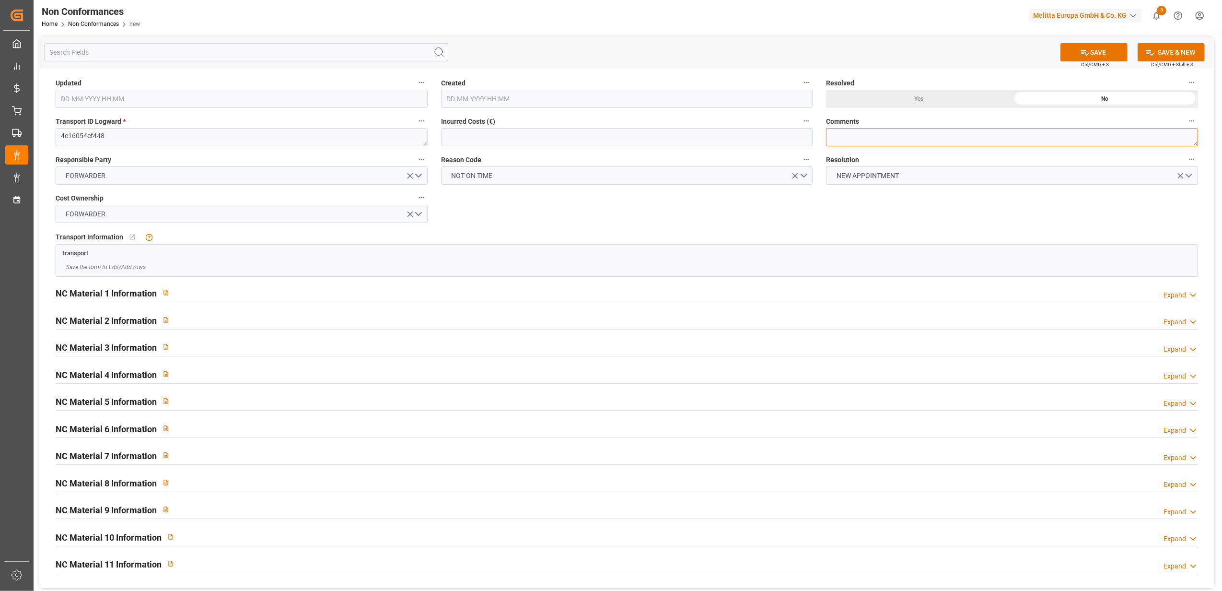
click at [852, 137] on textarea at bounding box center [1012, 137] width 372 height 18
click at [863, 211] on div "Updated Created Resolved Yes No Transport ID Logward * 4c16054cf448 Incurred Co…" at bounding box center [626, 328] width 1175 height 520
click at [977, 138] on textarea "LITIGE 1077 BL 80003292 Non chargé le" at bounding box center [1012, 137] width 372 height 18
click at [969, 137] on textarea "LITIGE 1077 BL 80003292 Non chargé le 25/9 suite panne de camion" at bounding box center [1012, 137] width 372 height 18
click at [967, 133] on textarea "LITIGE 1077 BL 80003292 Non chargé le 25/9pr liv le 29/9 suite panne de camion" at bounding box center [1012, 137] width 372 height 18
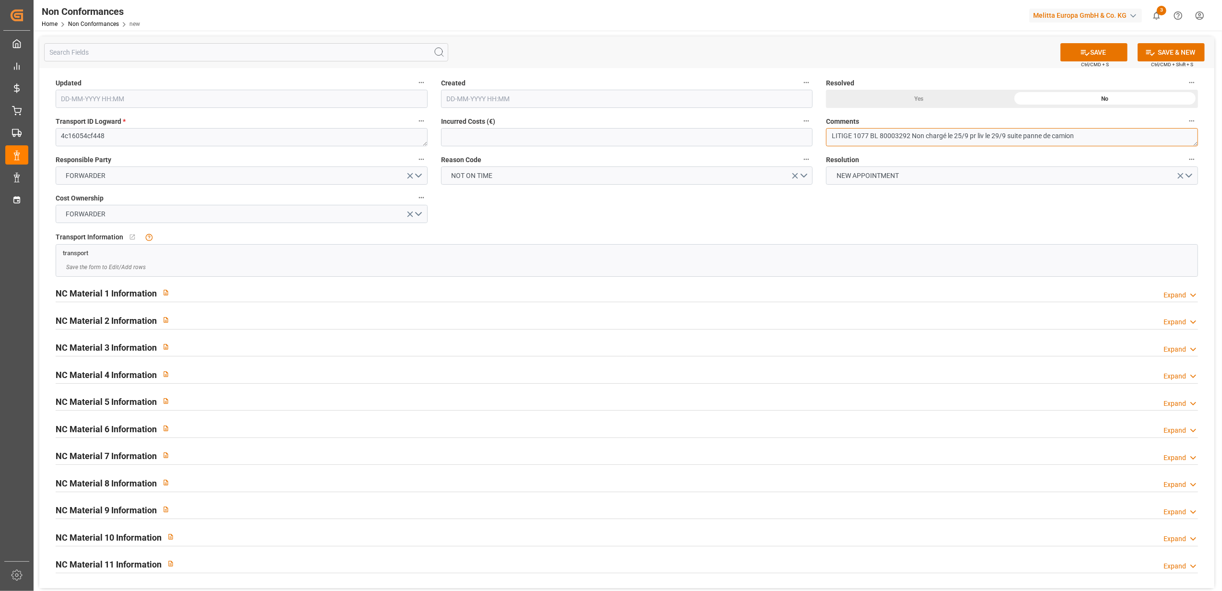
click at [1101, 132] on textarea "LITIGE 1077 BL 80003292 Non chargé le 25/9 pr liv le 29/9 suite panne de camion" at bounding box center [1012, 137] width 372 height 18
type textarea "LITIGE 1077 BL 80003292 Non chargé le 25/9 pr liv le 29/9 suite panne de camion…"
click at [1105, 52] on button "SAVE" at bounding box center [1093, 52] width 67 height 18
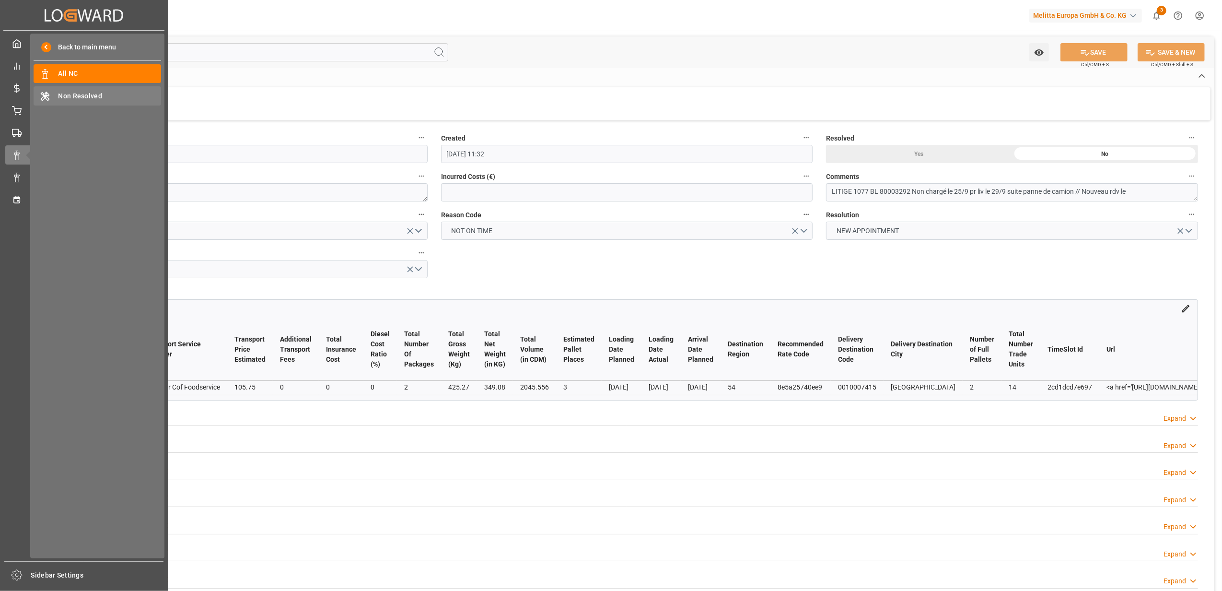
click at [71, 98] on span "Non Resolved" at bounding box center [109, 96] width 103 height 10
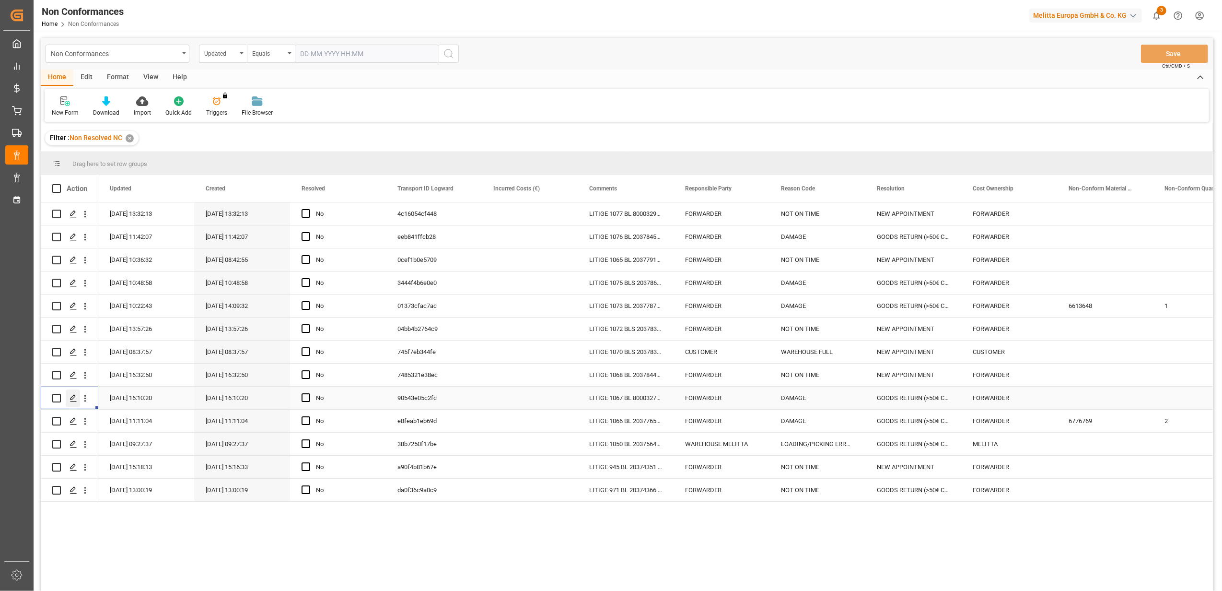
click at [69, 399] on div "Press SPACE to select this row." at bounding box center [73, 398] width 14 height 18
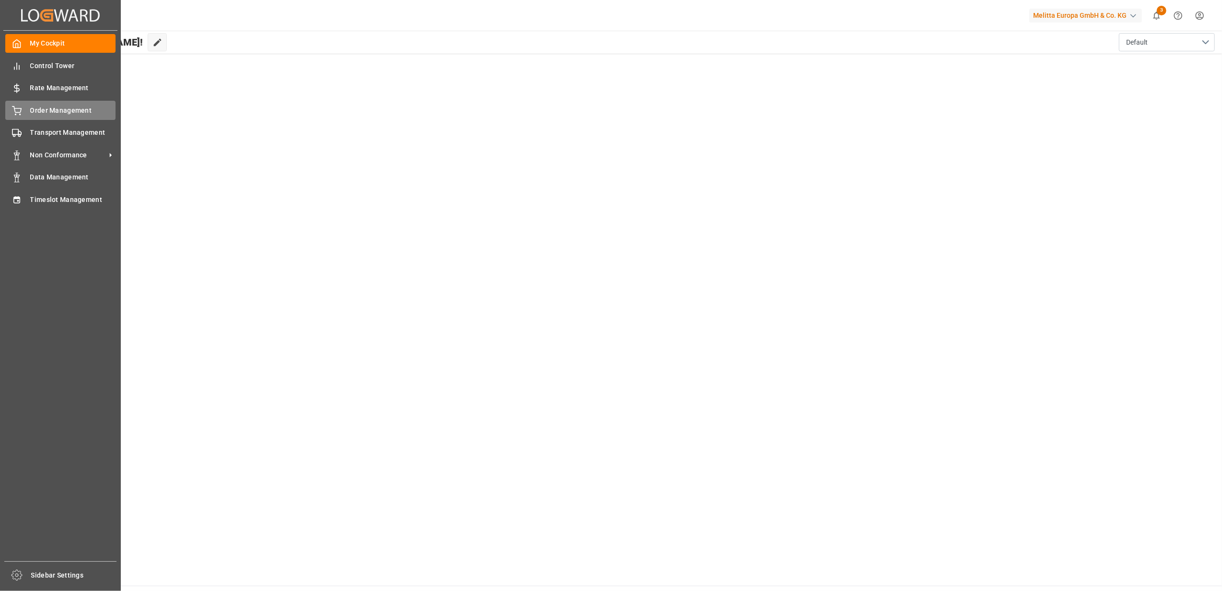
click at [50, 112] on span "Order Management" at bounding box center [73, 110] width 86 height 10
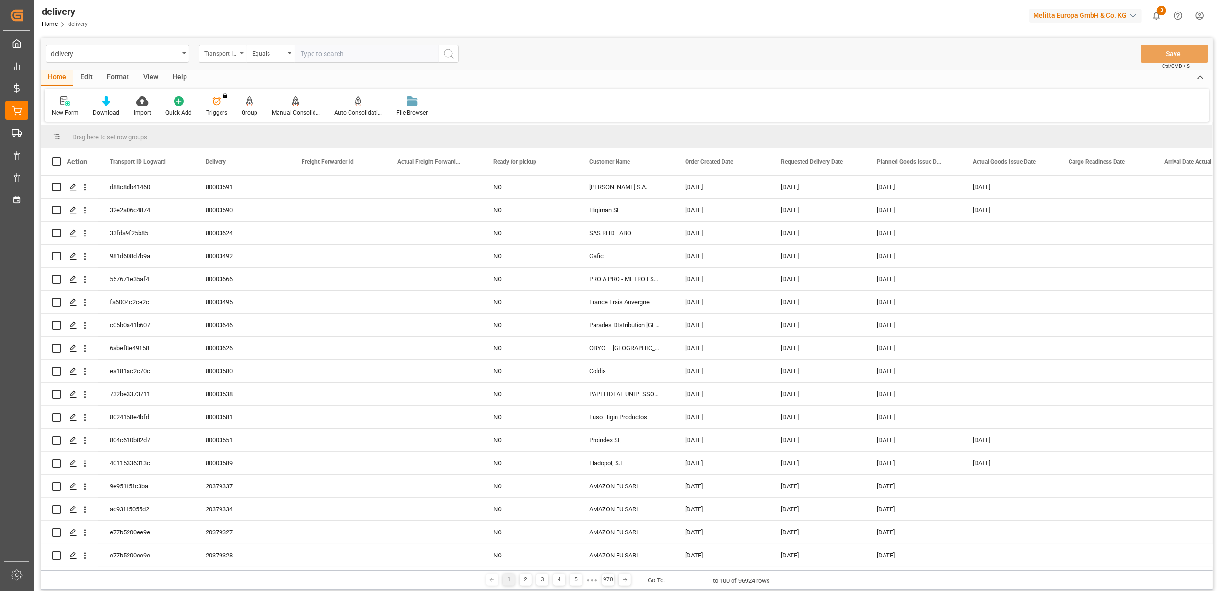
click at [242, 54] on div "Transport ID Logward" at bounding box center [223, 54] width 48 height 18
drag, startPoint x: 231, startPoint y: 121, endPoint x: 237, endPoint y: 106, distance: 16.1
click at [231, 120] on div "Delivery" at bounding box center [270, 118] width 143 height 20
click at [336, 52] on input "text" at bounding box center [367, 54] width 144 height 18
paste input "20372363"
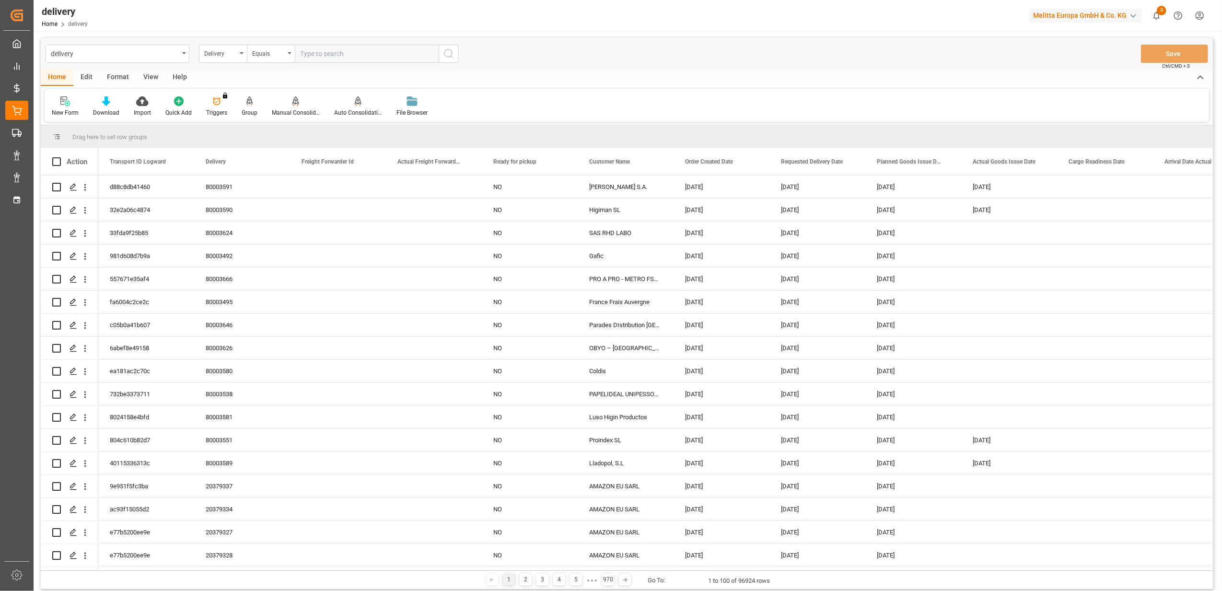
type input "20372363"
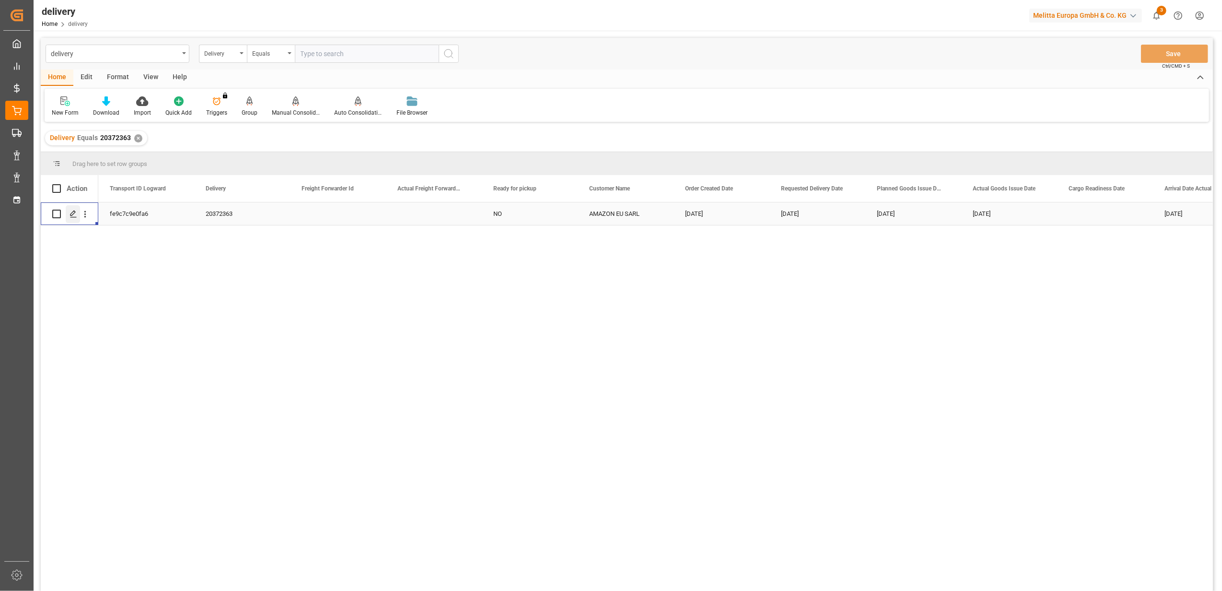
click at [73, 214] on polygon "Press SPACE to select this row." at bounding box center [72, 213] width 5 height 5
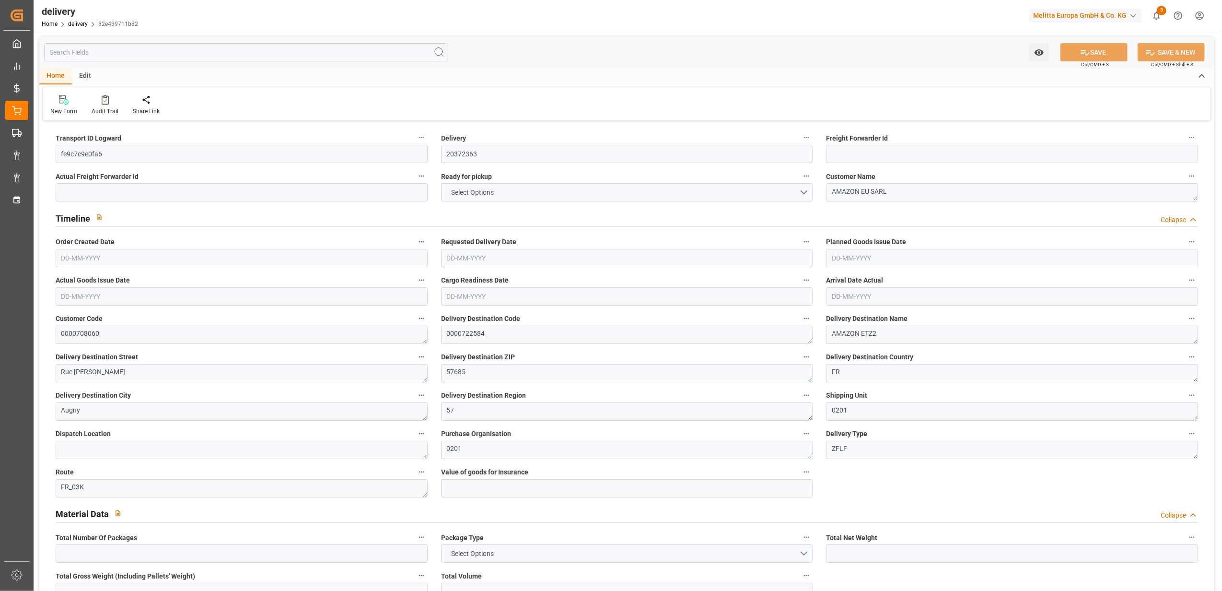
type input "1"
type input "10.923"
type input "34.278"
type input "33.8"
type input "3"
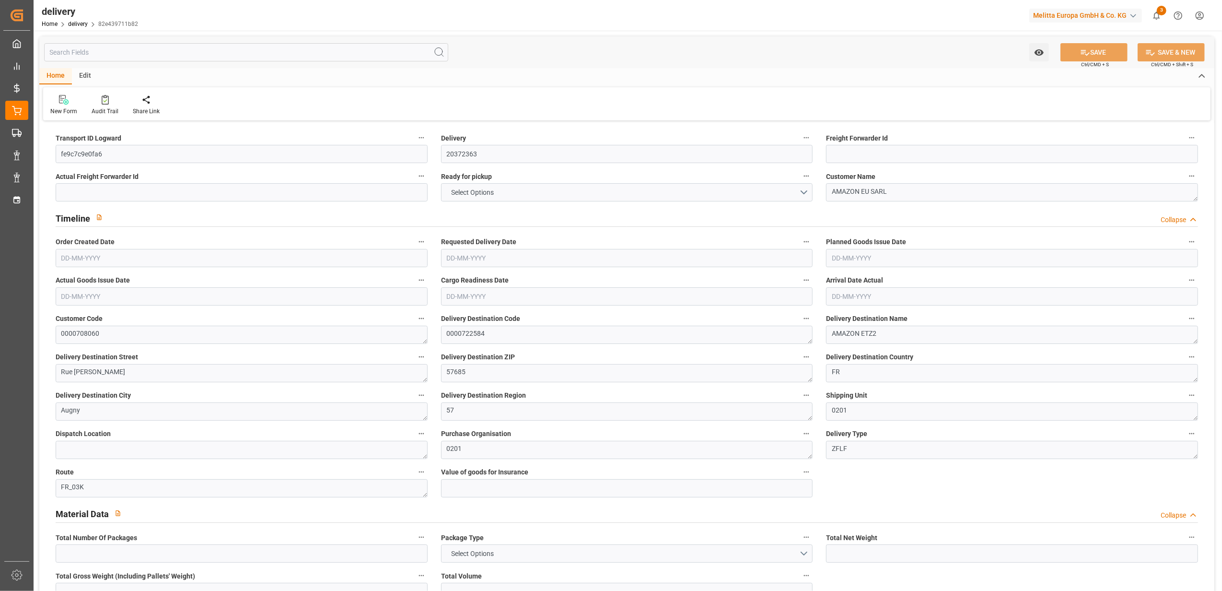
type input "1"
type input "0"
type input "1"
type input "0.3333"
type input "0"
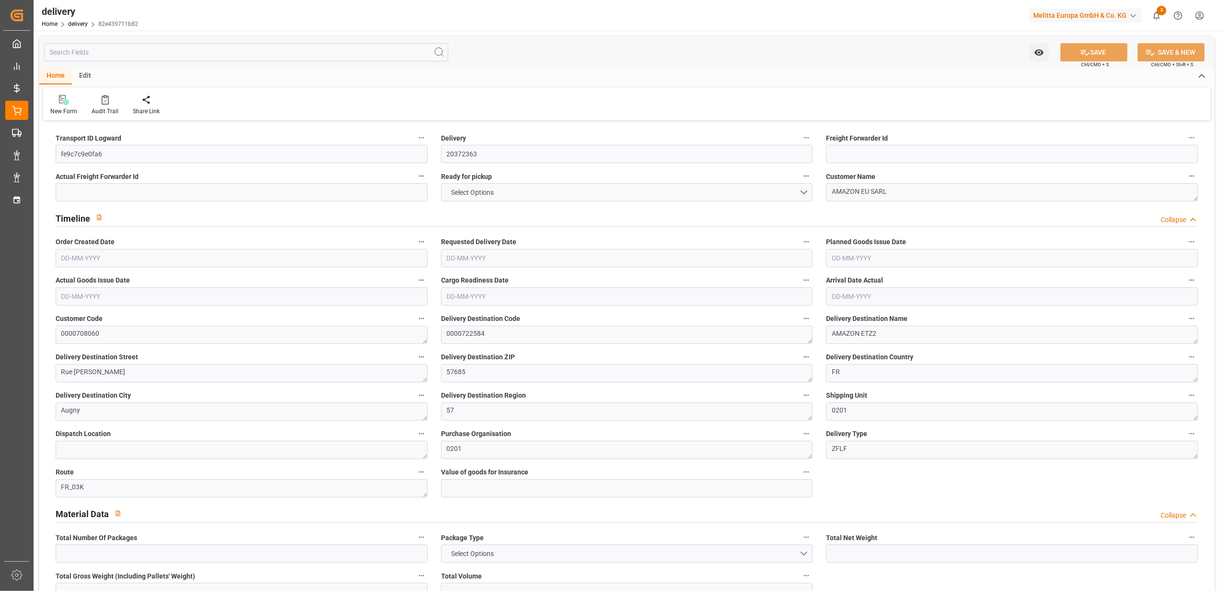
type input "0"
type input "9.8344"
type input "0"
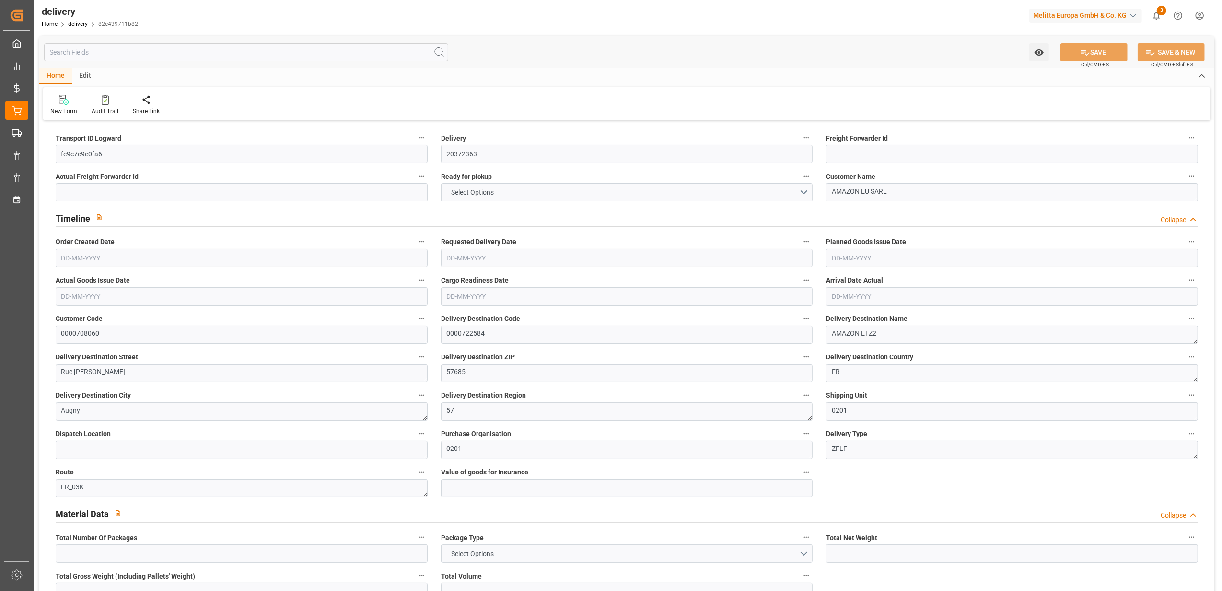
type input "1.08"
type input "1.5"
type input "1.3"
type input "0"
type input "1.5"
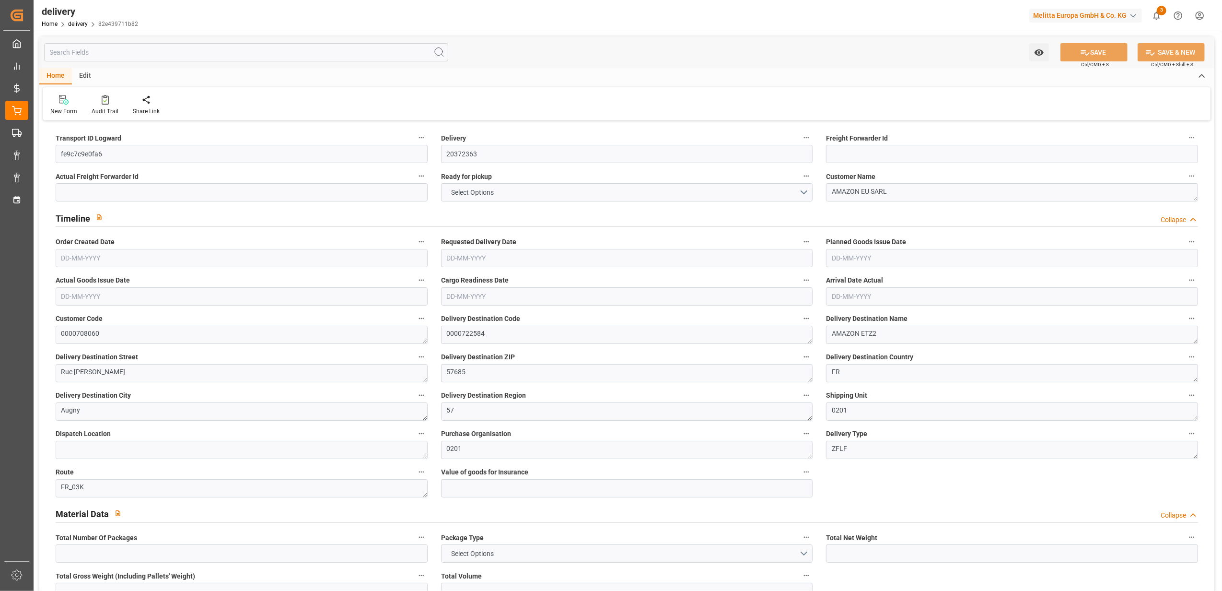
type input "11.278"
type input "0.3333"
type input "101"
type input "33.1548"
type input "0.0021"
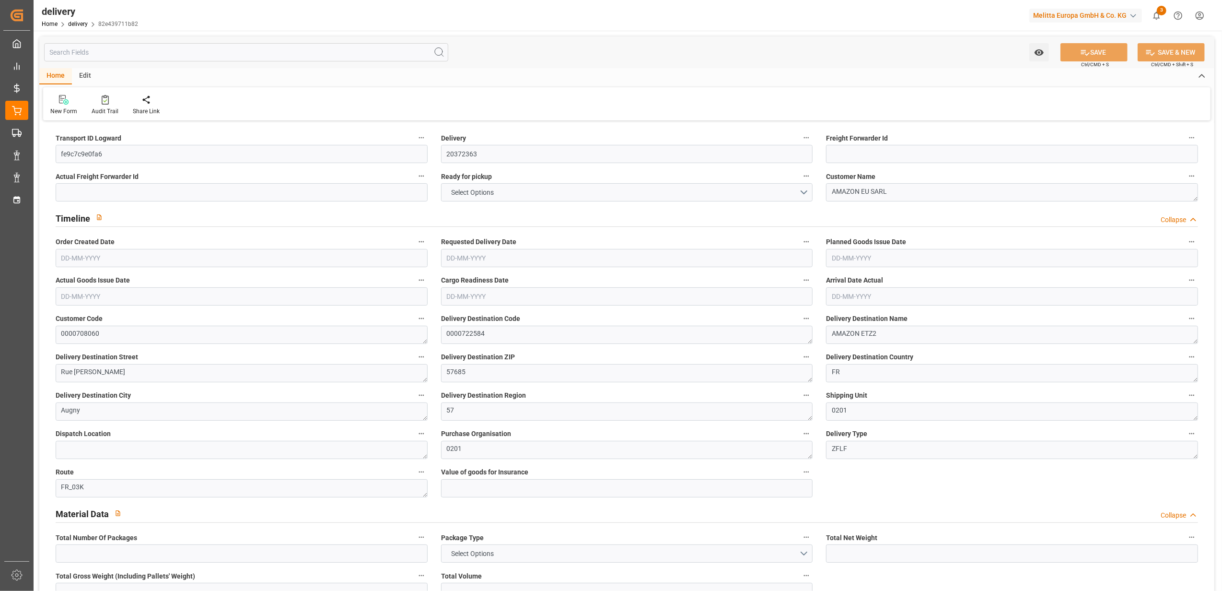
type input "0"
type input "[DATE]"
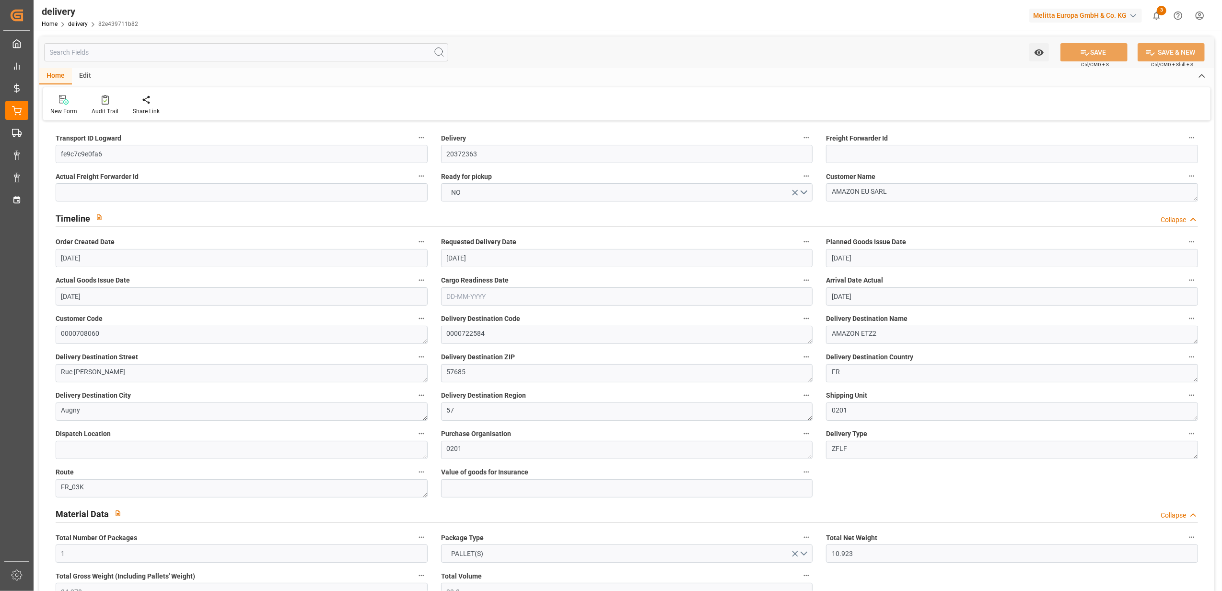
type input "[DATE]"
type input "[DATE] 11:03"
drag, startPoint x: 131, startPoint y: 152, endPoint x: -3, endPoint y: 106, distance: 142.0
click at [0, 106] on html "Created by potrace 1.15, written by [PERSON_NAME] [DATE]-[DATE] Created by potr…" at bounding box center [611, 295] width 1222 height 591
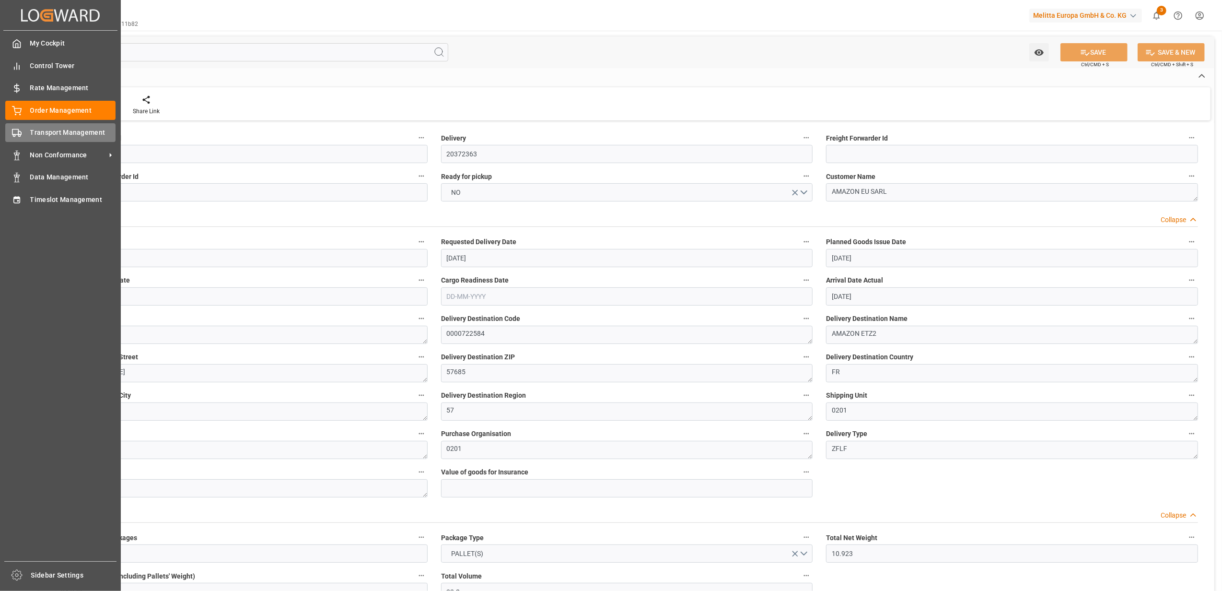
click at [74, 138] on div "Transport Management Transport Management" at bounding box center [60, 132] width 110 height 19
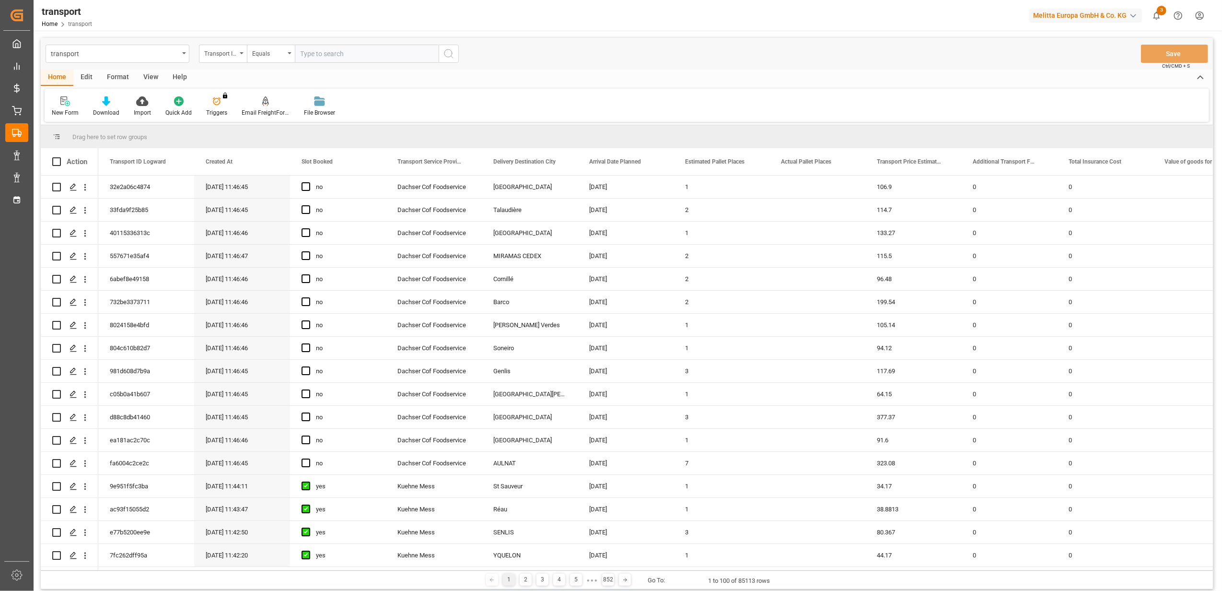
click at [415, 55] on input "text" at bounding box center [367, 54] width 144 height 18
type input "fe9c7c9e0fa6"
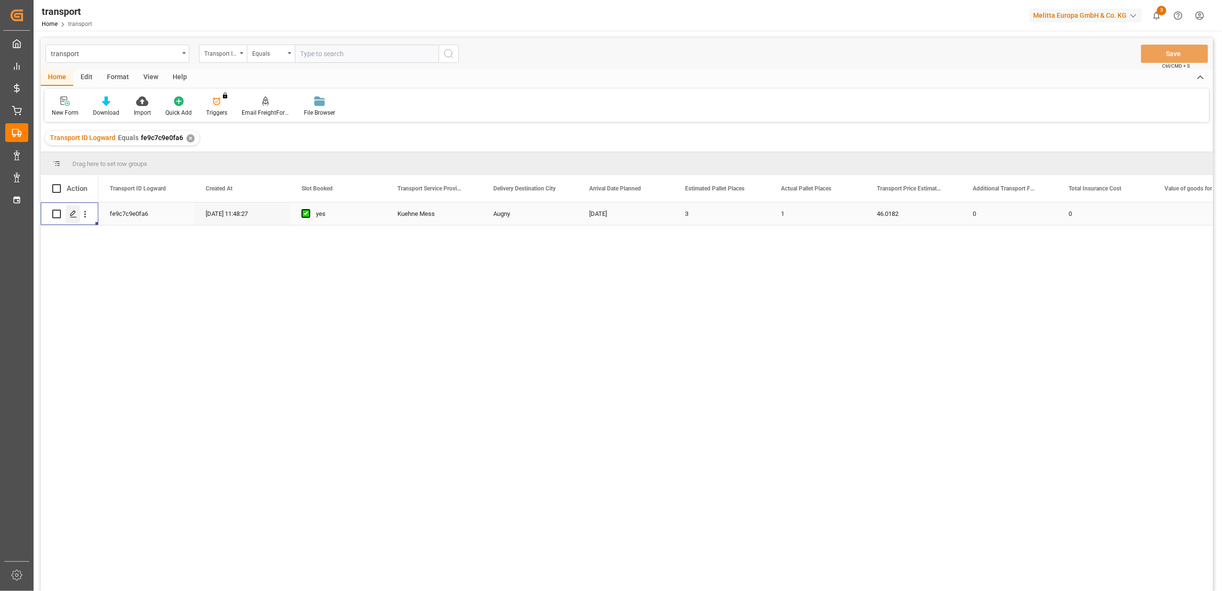
click at [75, 219] on div "Press SPACE to select this row." at bounding box center [73, 214] width 14 height 18
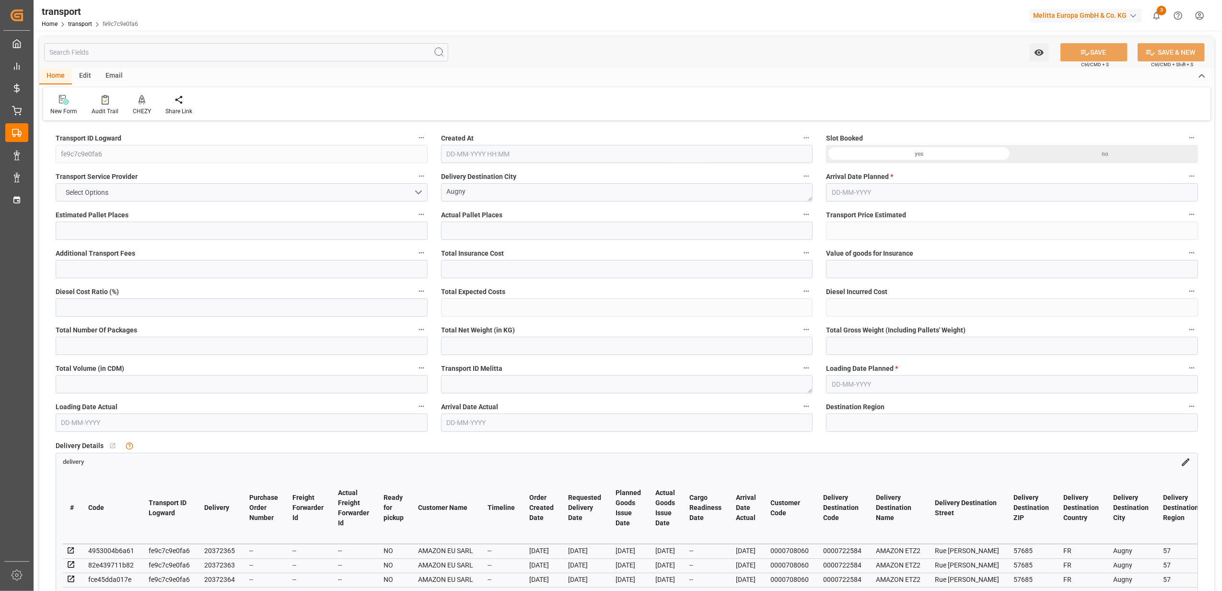
type input "3"
type input "1"
type input "46.0182"
type input "0"
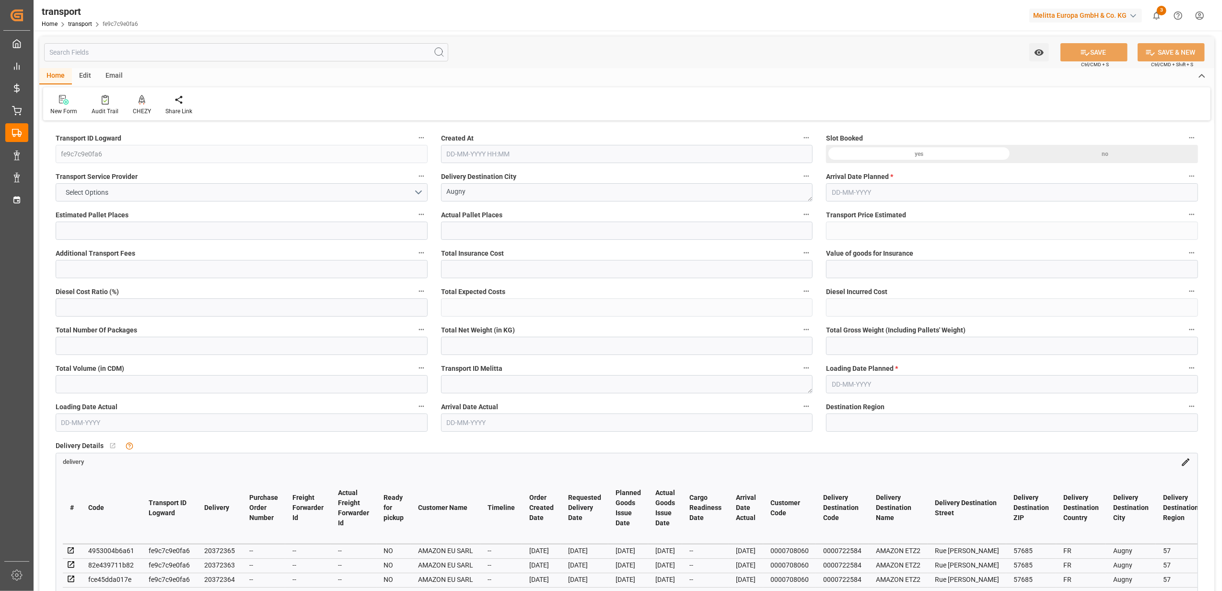
type input "0"
type input "46.0182"
type input "0"
type input "3"
type input "90.251"
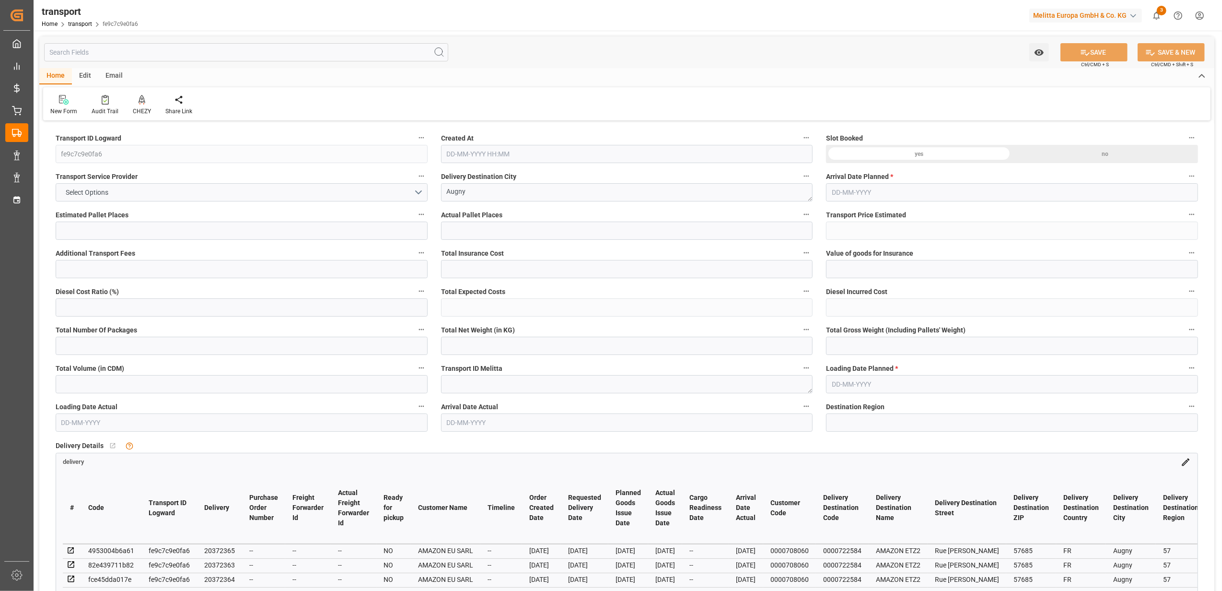
type input "160.398"
type input "207.4"
type input "57"
type input "0"
type input "19"
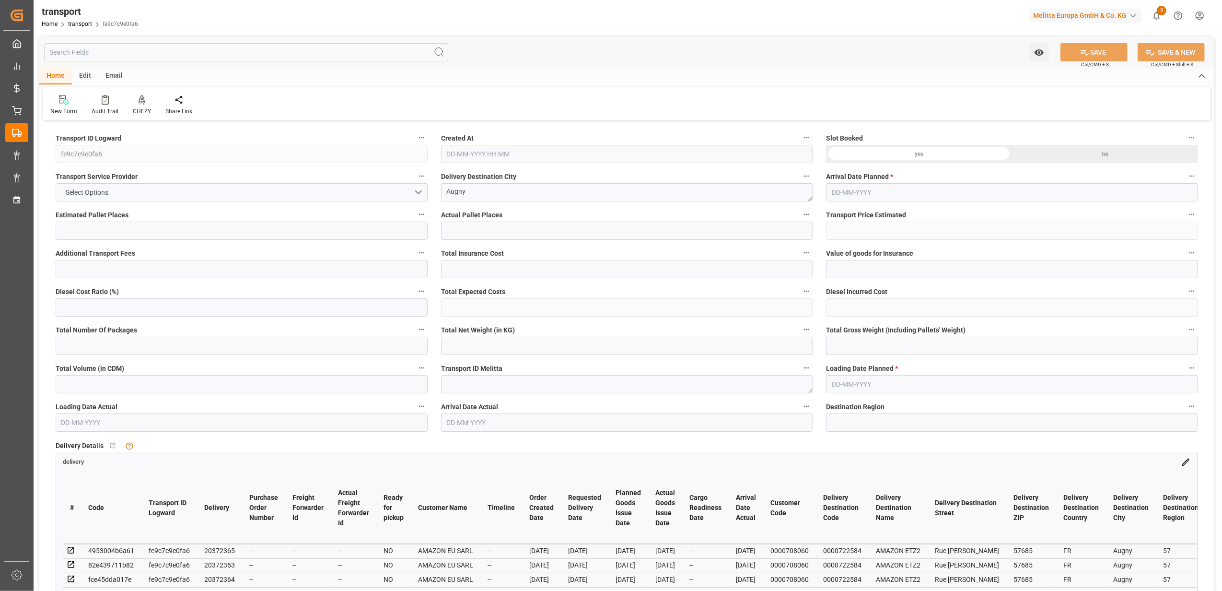
type input "3"
type input "101"
type input "91.398"
type input "0"
type input "4710.8598"
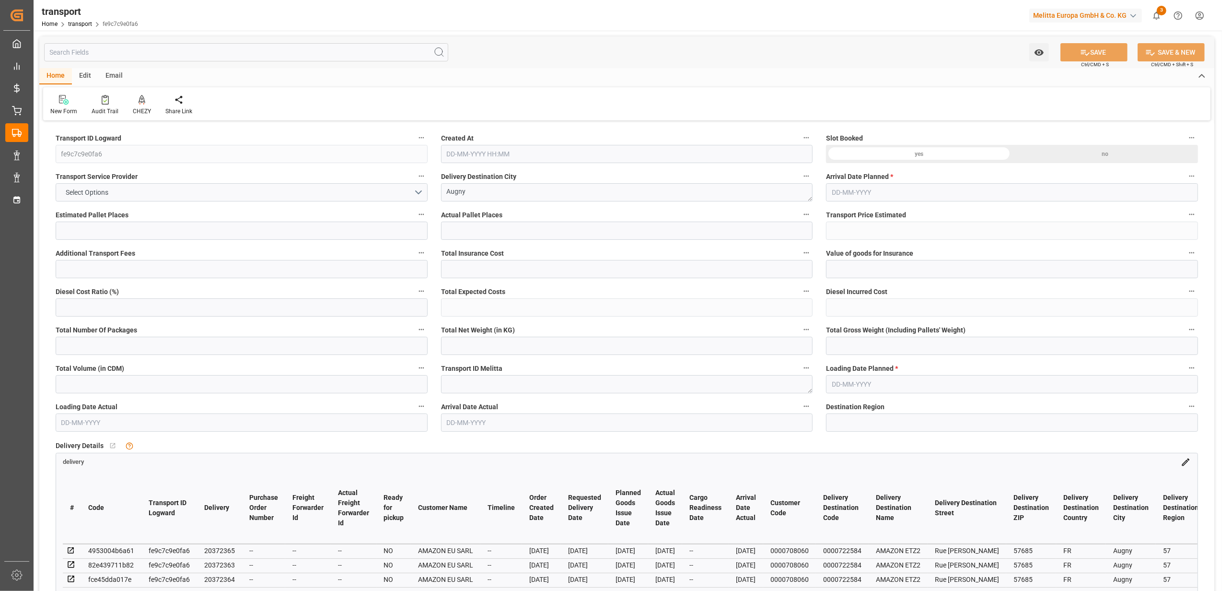
type input "0"
type input "21"
type input "35"
type input "[DATE] 11:48"
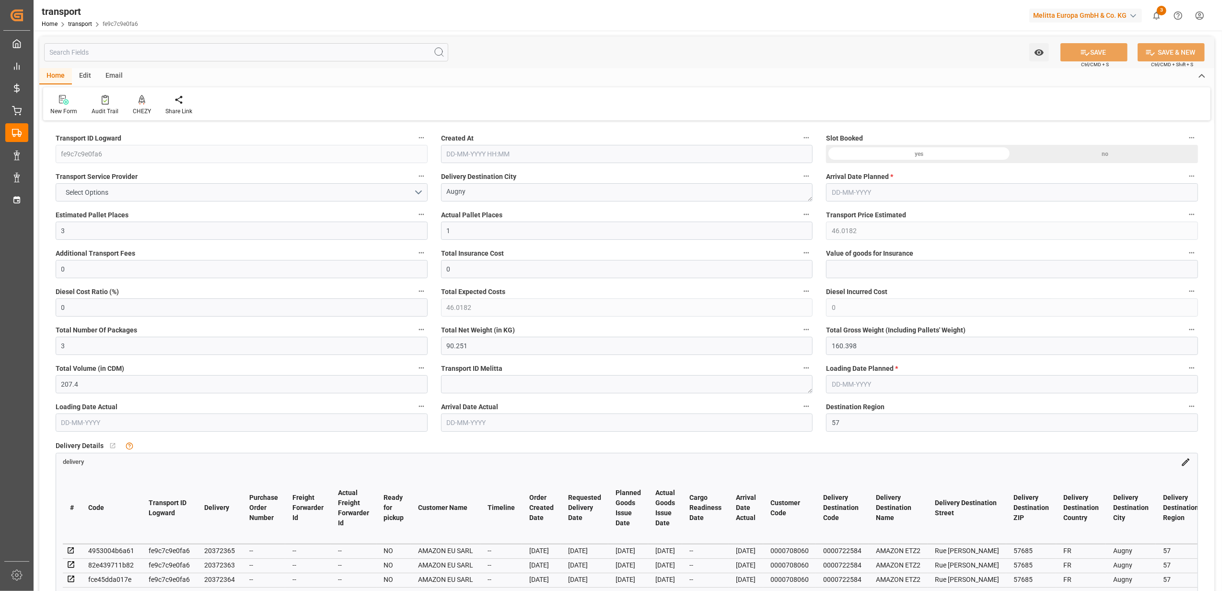
type input "[DATE]"
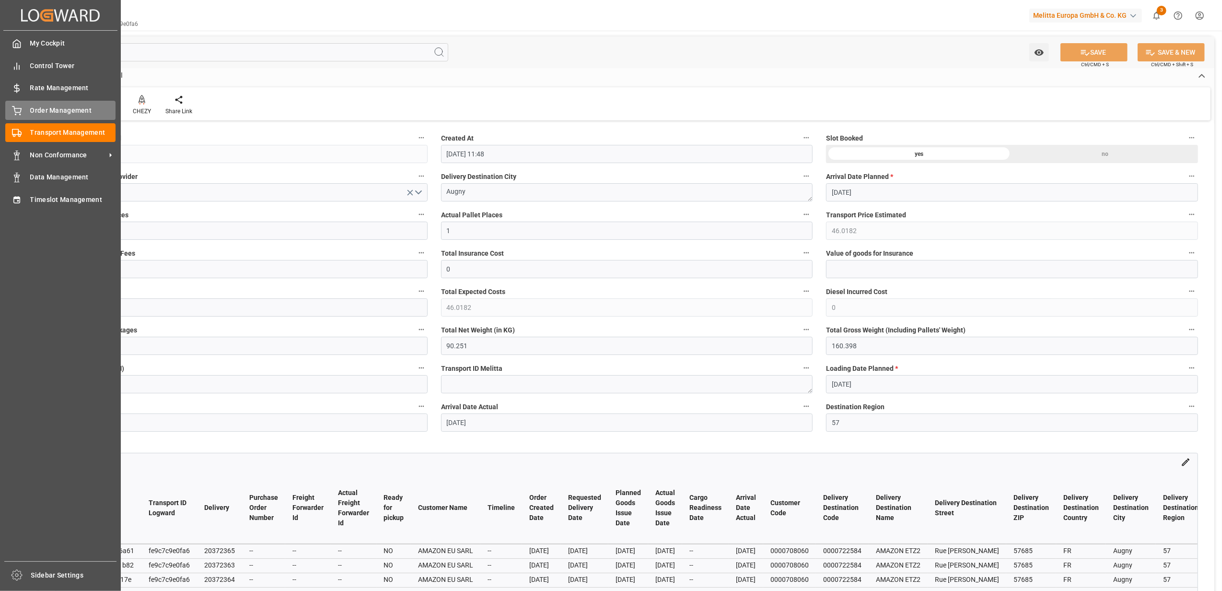
click at [12, 108] on icon at bounding box center [17, 111] width 10 height 10
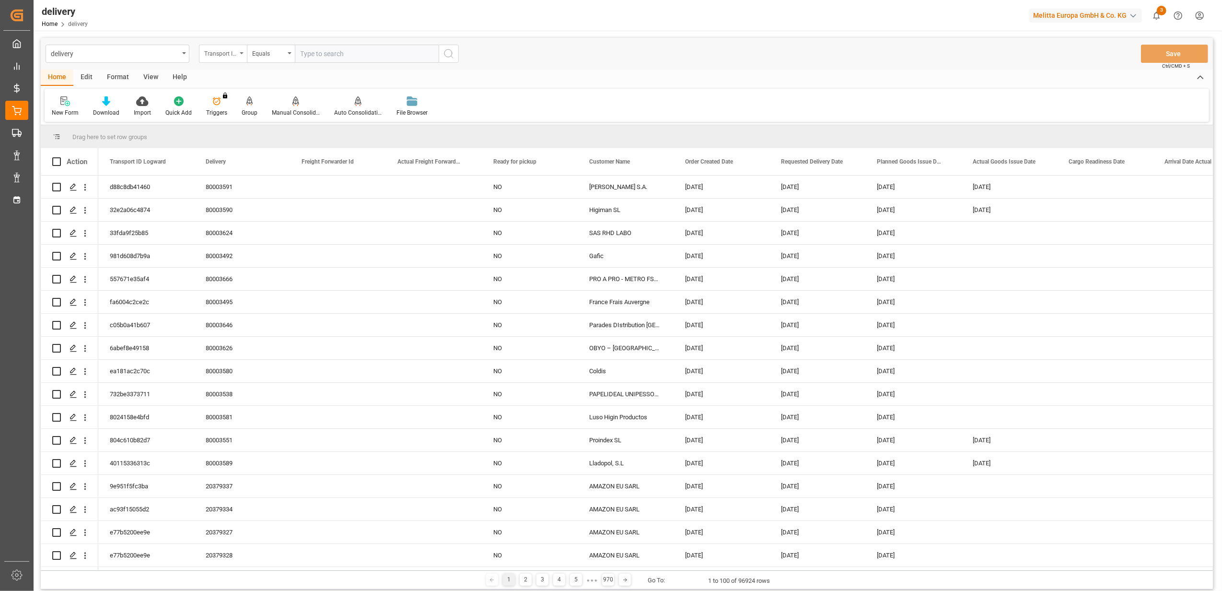
click at [241, 54] on icon "open menu" at bounding box center [242, 53] width 4 height 2
click at [273, 118] on div "Delivery" at bounding box center [270, 118] width 143 height 20
click at [409, 43] on div "delivery Delivery Equals Save Ctrl/CMD + S" at bounding box center [627, 54] width 1172 height 32
click at [414, 52] on input "text" at bounding box center [367, 54] width 144 height 18
paste input "20371001"
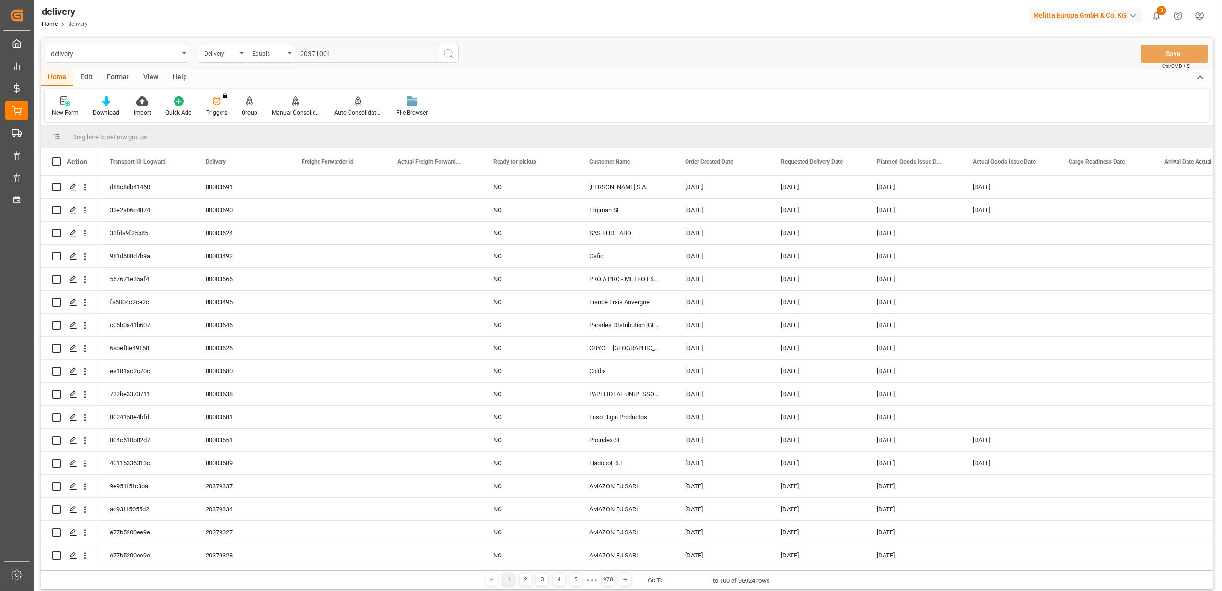
type input "20371001"
click at [450, 56] on icon "search button" at bounding box center [449, 54] width 12 height 12
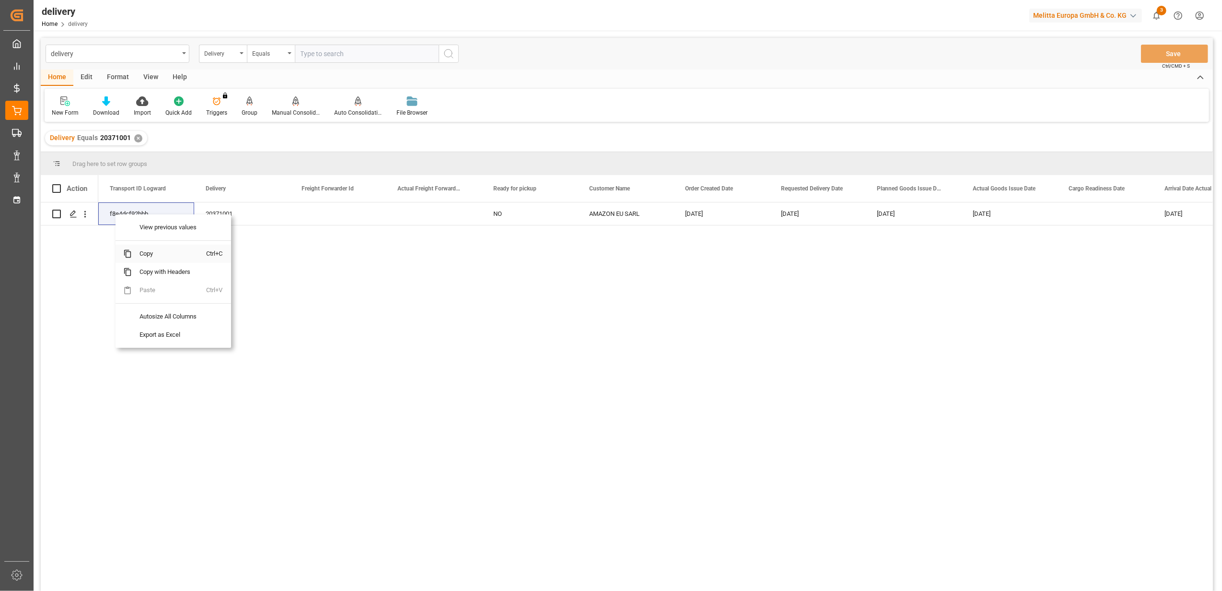
click at [155, 255] on span "Copy" at bounding box center [169, 253] width 75 height 18
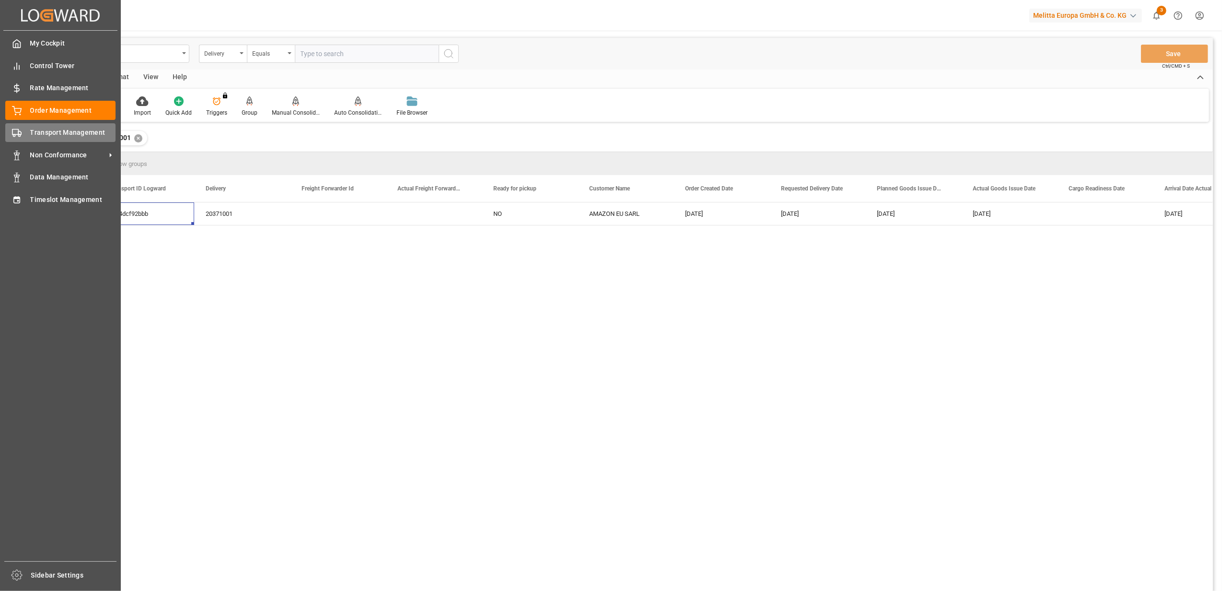
click at [34, 131] on span "Transport Management" at bounding box center [73, 132] width 86 height 10
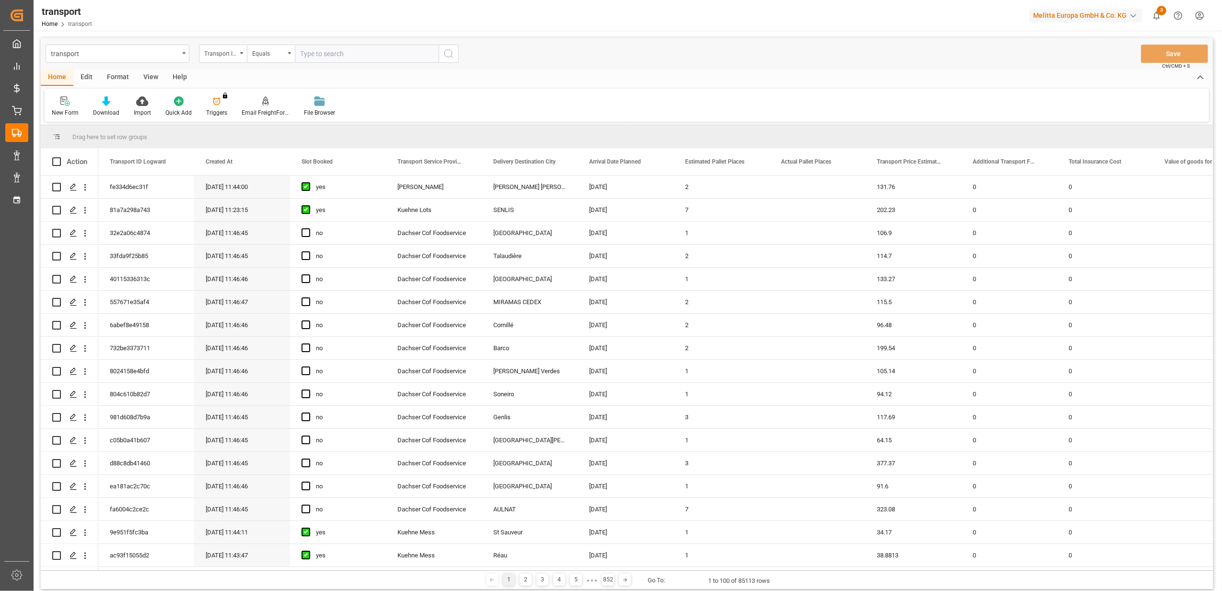
click at [427, 50] on input "text" at bounding box center [367, 54] width 144 height 18
paste input "f8e4dcf92bbb"
type input "f8e4dcf92bbb"
click at [449, 56] on icon "search button" at bounding box center [449, 54] width 12 height 12
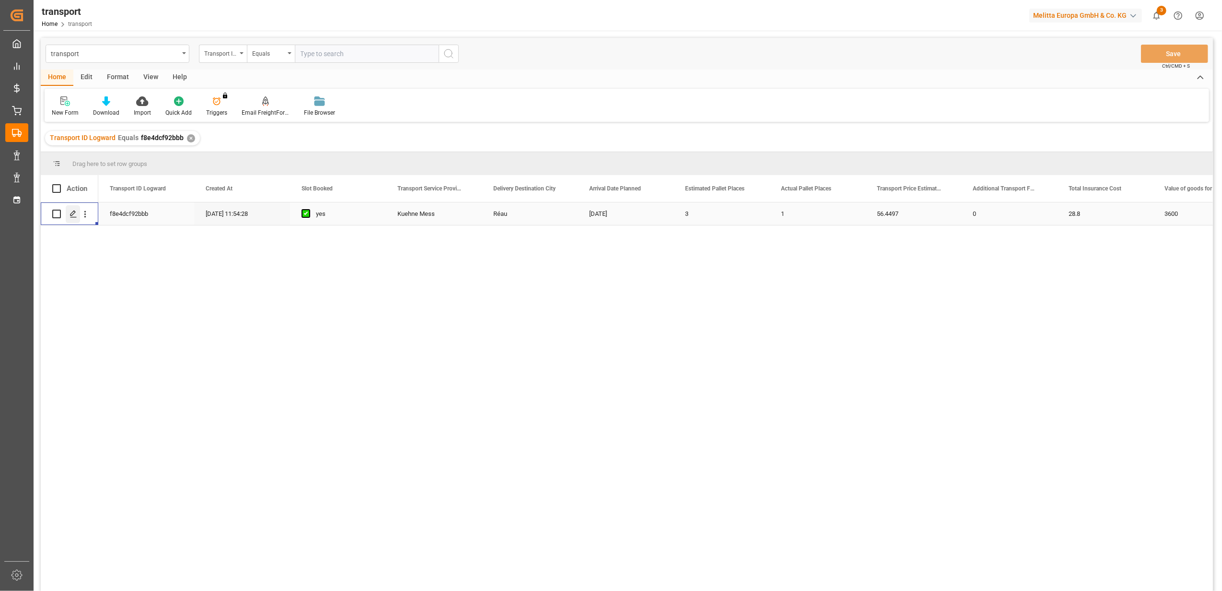
click at [73, 217] on line "Press SPACE to select this row." at bounding box center [73, 217] width 6 height 0
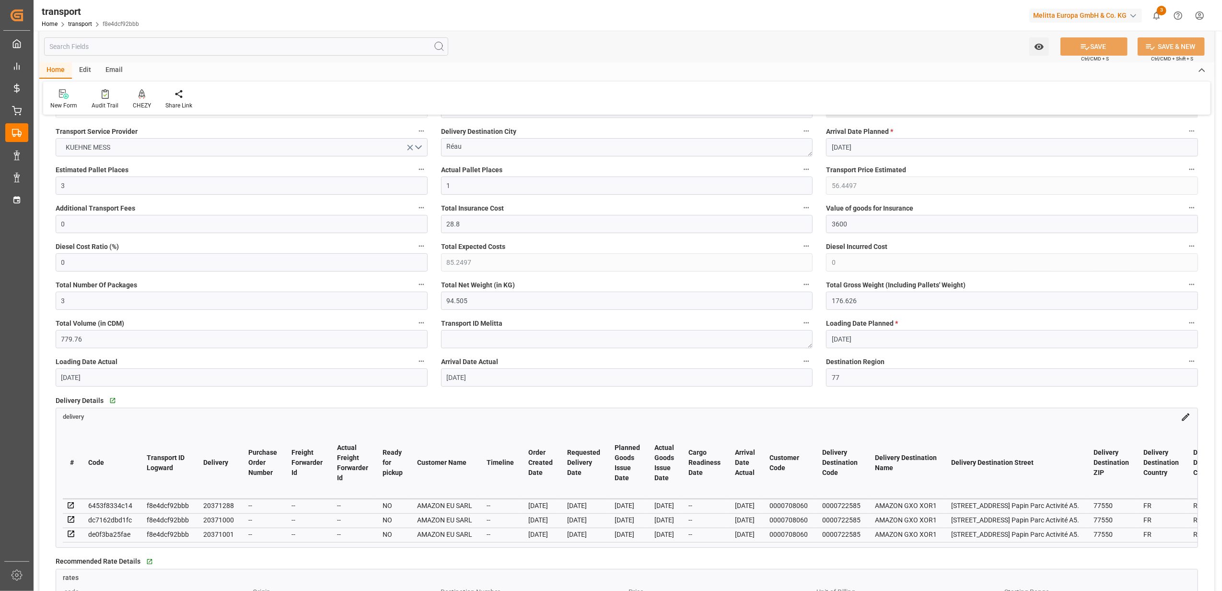
scroll to position [64, 0]
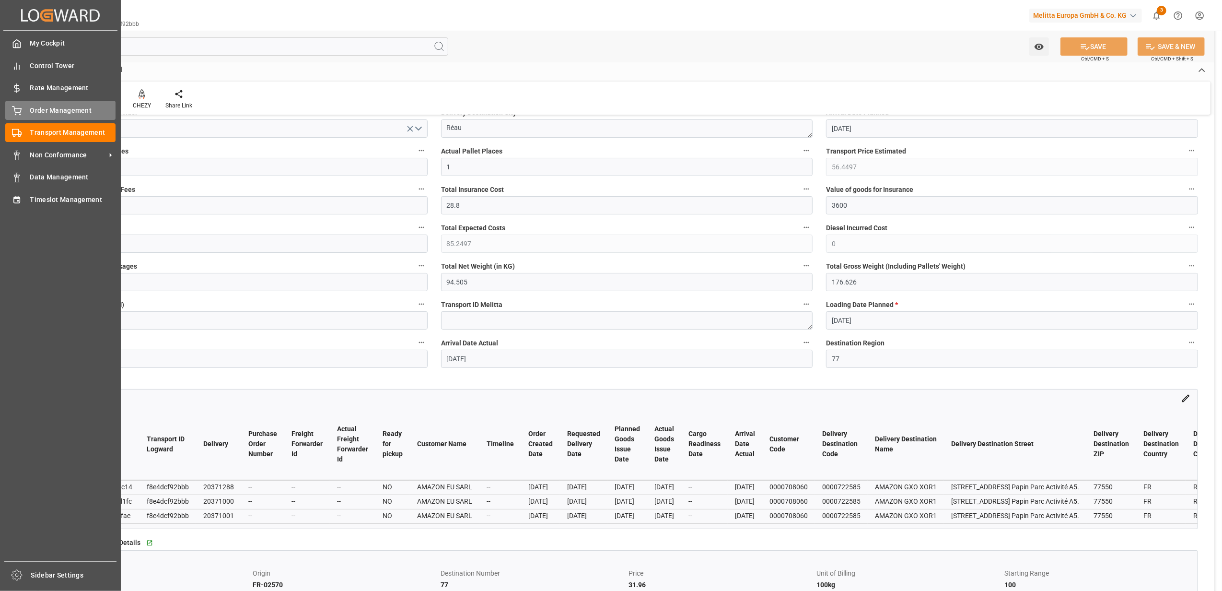
click at [43, 110] on span "Order Management" at bounding box center [73, 110] width 86 height 10
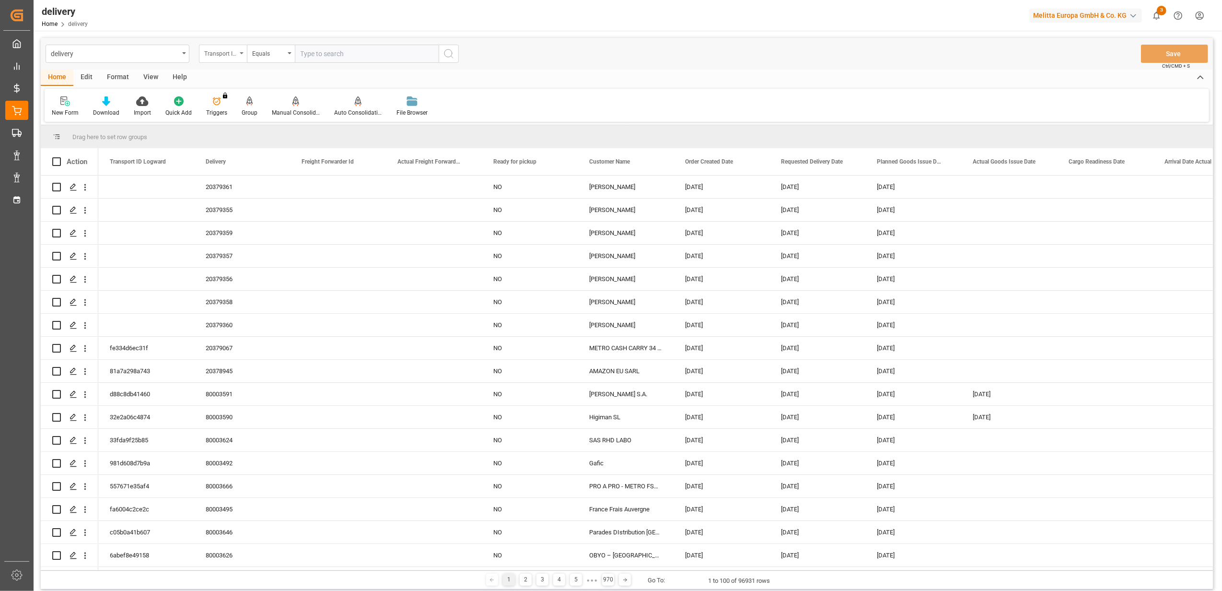
click at [242, 52] on icon "open menu" at bounding box center [242, 53] width 4 height 2
click at [261, 121] on div "Delivery" at bounding box center [270, 118] width 143 height 20
click at [343, 53] on input "text" at bounding box center [367, 54] width 144 height 18
paste input "20370574"
type input "20370574"
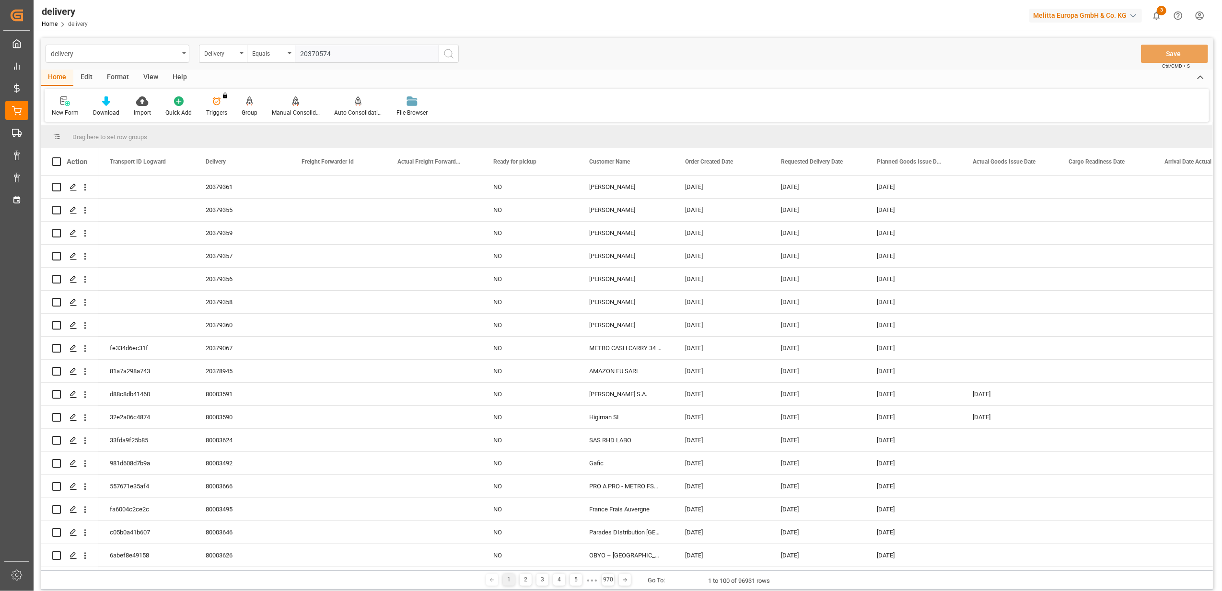
click at [449, 54] on icon "search button" at bounding box center [449, 54] width 12 height 12
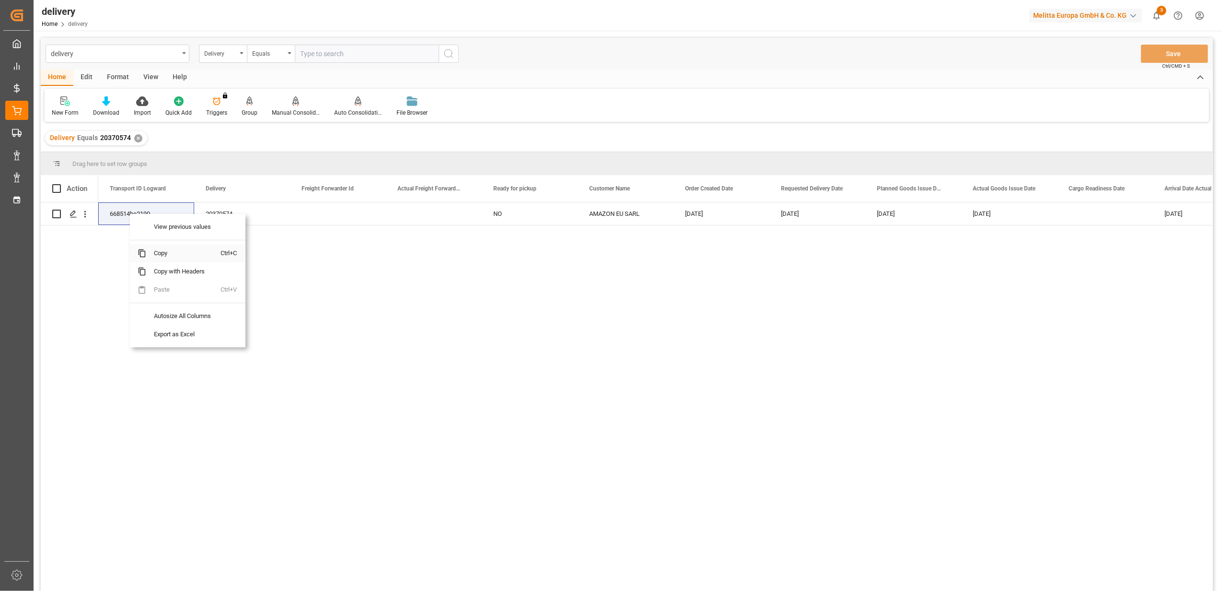
click at [158, 253] on span "Copy" at bounding box center [183, 253] width 75 height 18
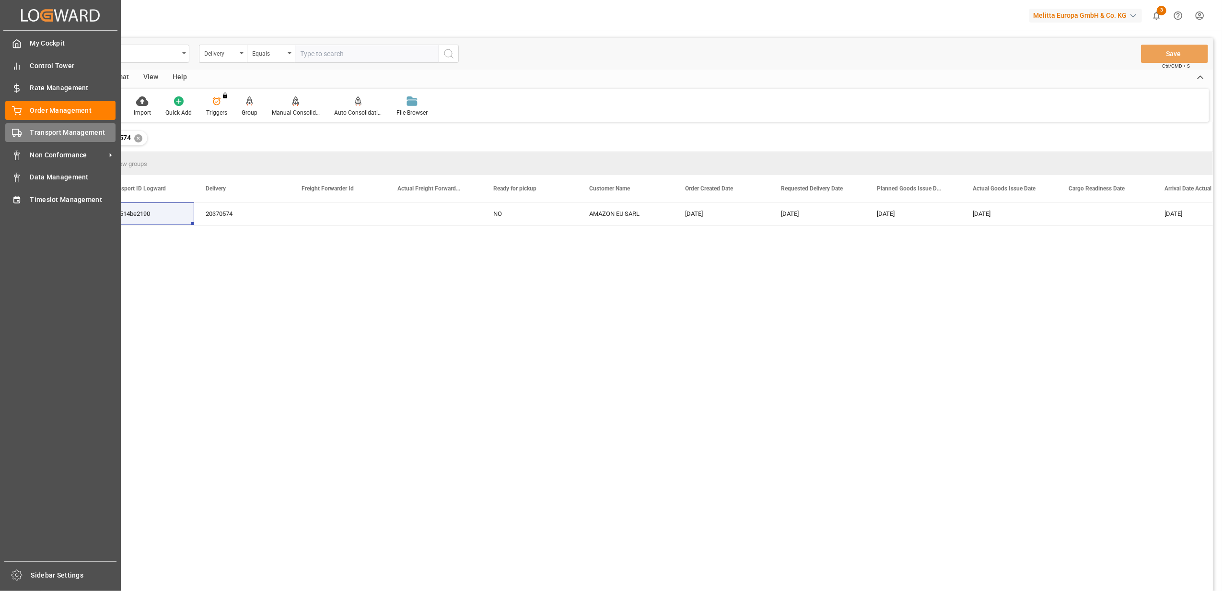
click at [16, 131] on icon at bounding box center [17, 133] width 10 height 10
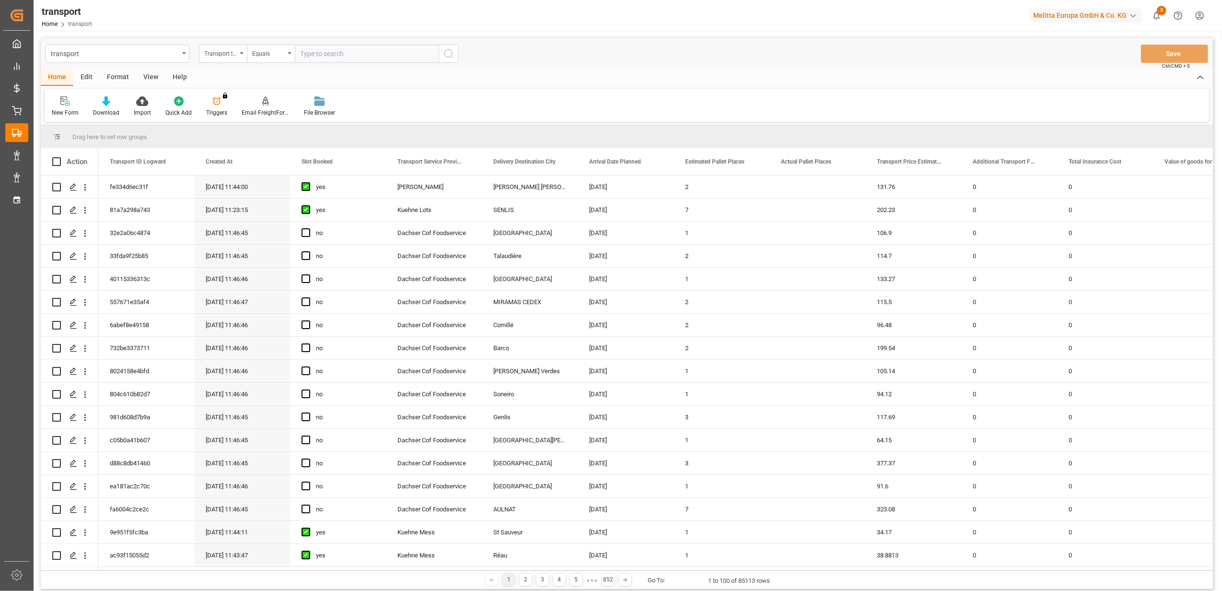
click at [345, 52] on input "text" at bounding box center [367, 54] width 144 height 18
paste input "668514be2190"
type input "668514be2190"
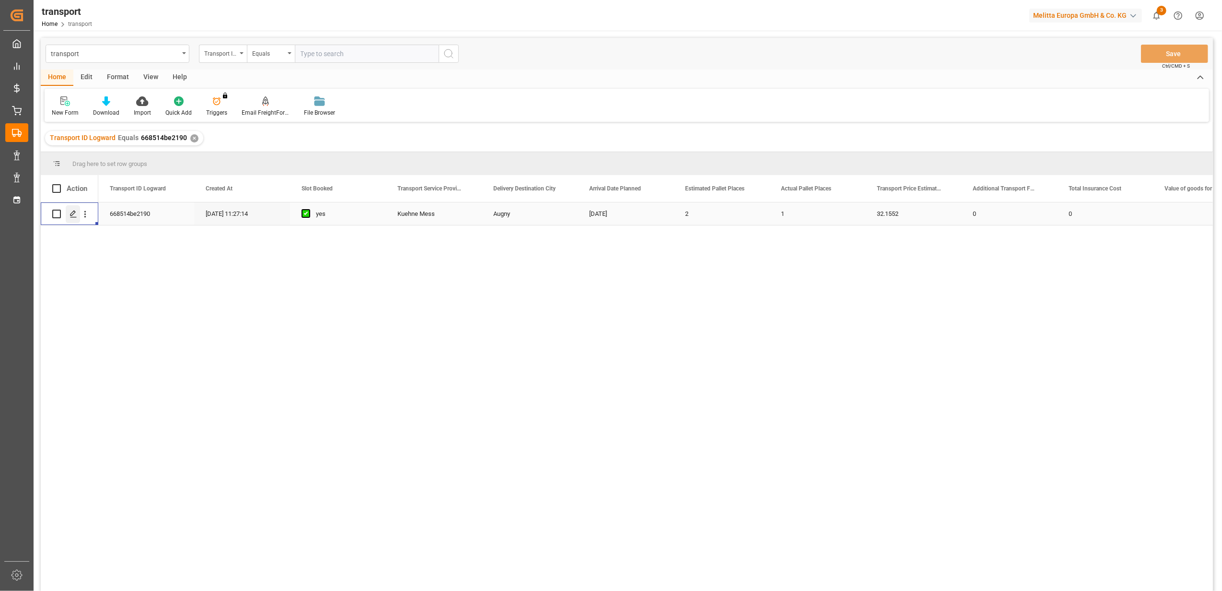
click at [71, 217] on icon "Press SPACE to select this row." at bounding box center [74, 214] width 8 height 8
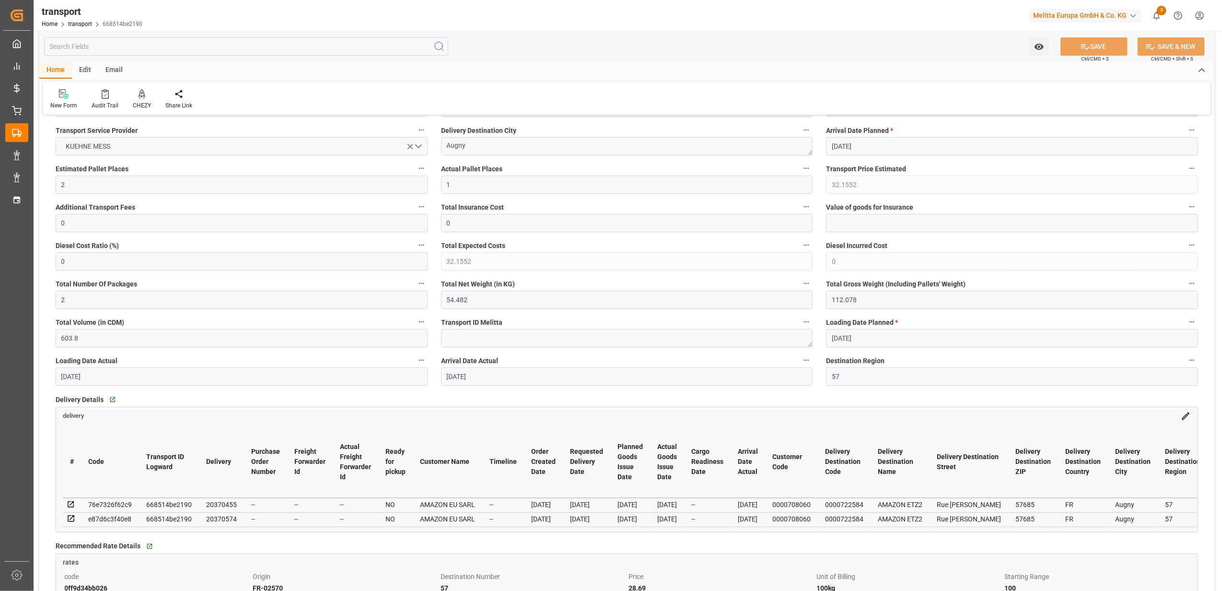
scroll to position [127, 0]
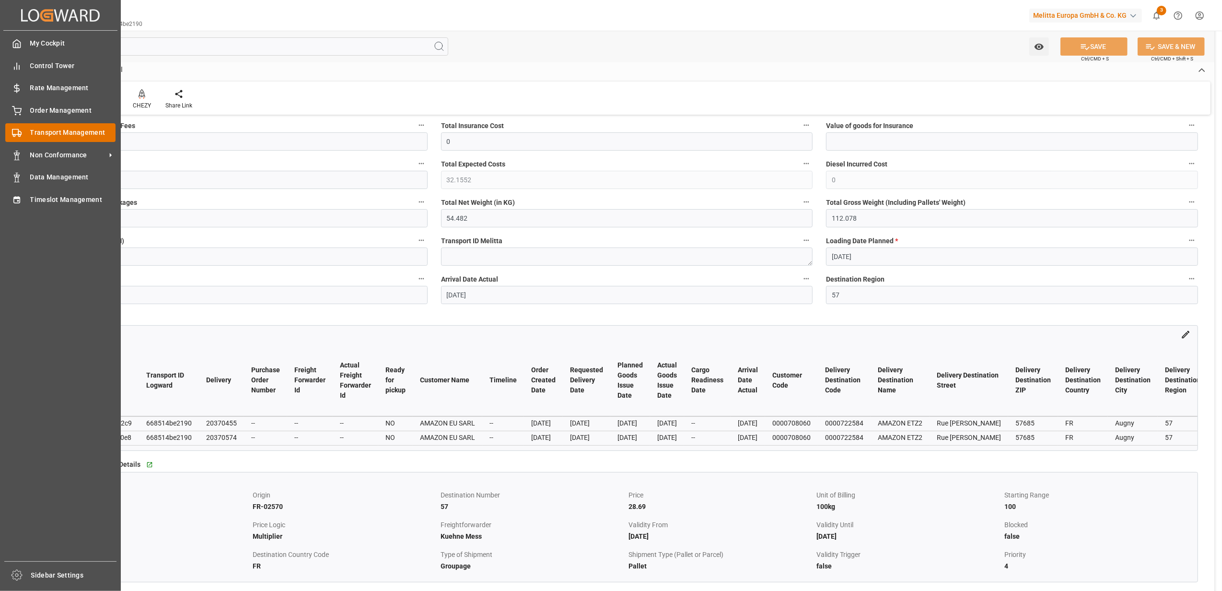
click at [81, 127] on span "Transport Management" at bounding box center [73, 132] width 86 height 10
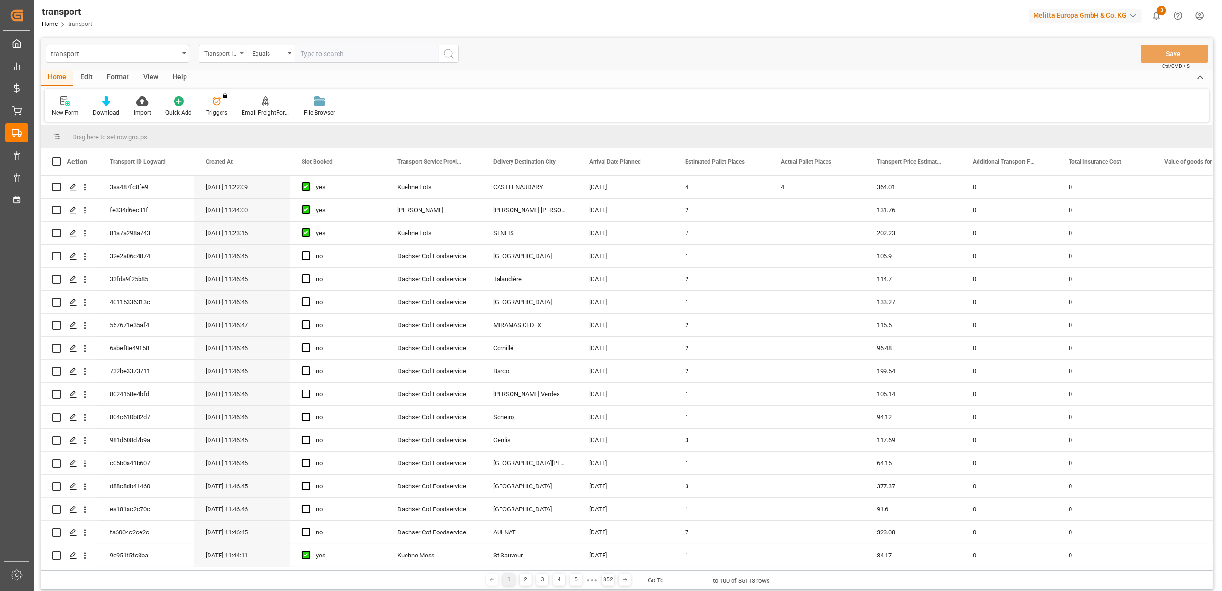
click at [243, 54] on div "Transport ID Logward" at bounding box center [223, 54] width 48 height 18
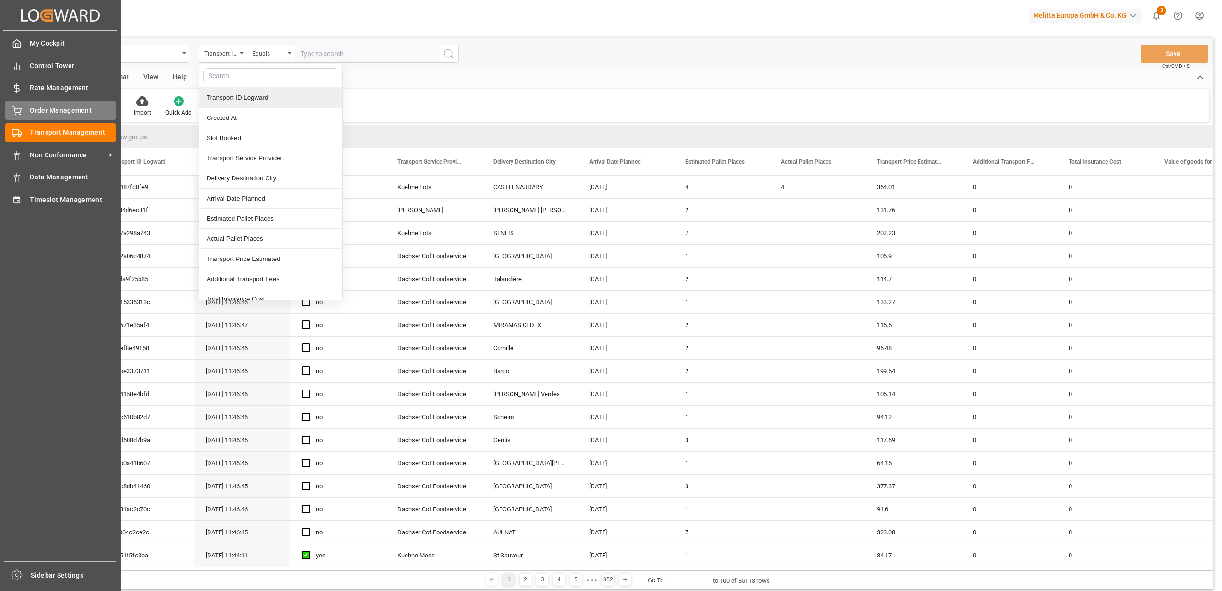
click at [60, 104] on div "Order Management Order Management" at bounding box center [60, 110] width 110 height 19
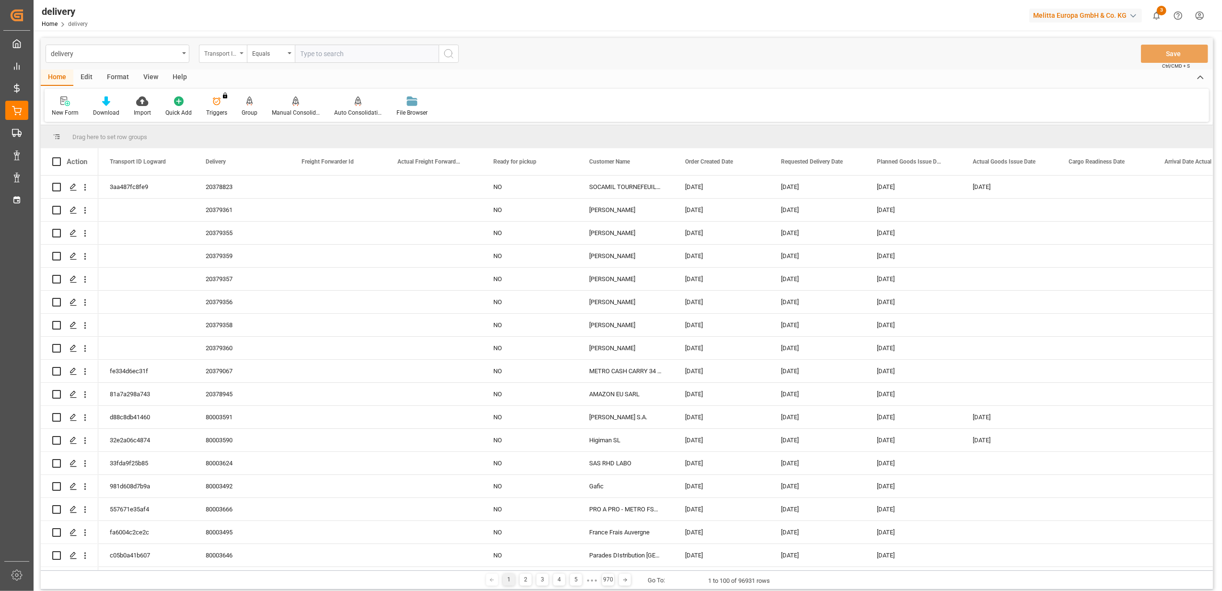
click at [242, 52] on icon "open menu" at bounding box center [242, 53] width 4 height 2
click at [236, 118] on div "Delivery" at bounding box center [270, 118] width 143 height 20
click at [361, 58] on input "text" at bounding box center [367, 54] width 144 height 18
paste input "20370415"
type input "20370415"
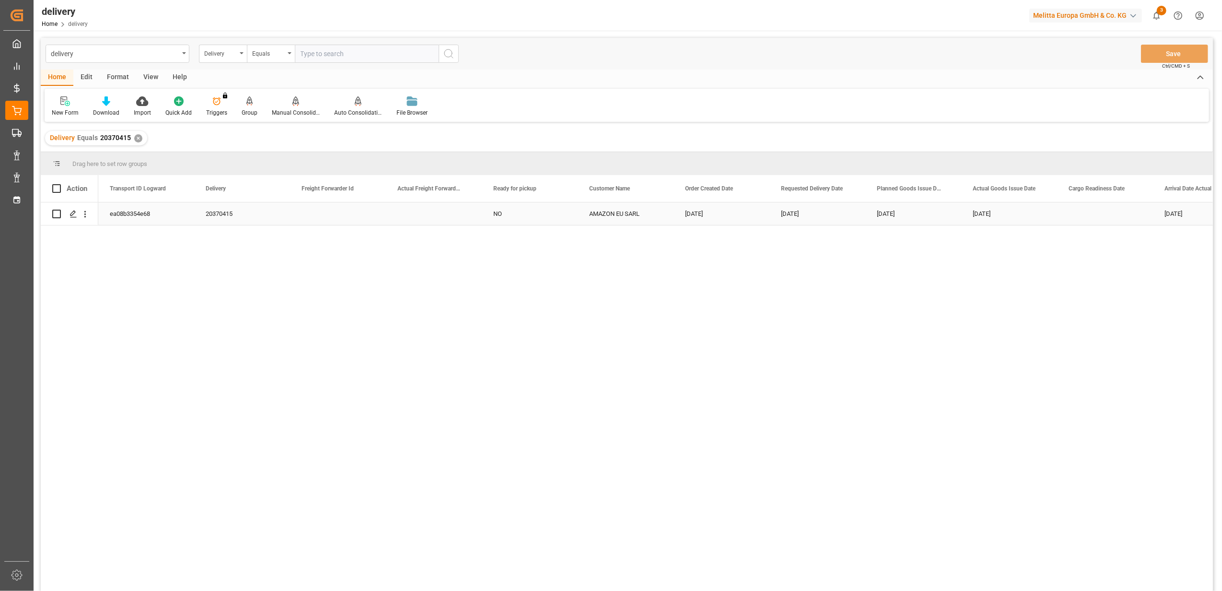
click at [122, 217] on div "ea08b3354e68" at bounding box center [146, 213] width 96 height 23
click at [158, 258] on span "Copy" at bounding box center [176, 256] width 75 height 18
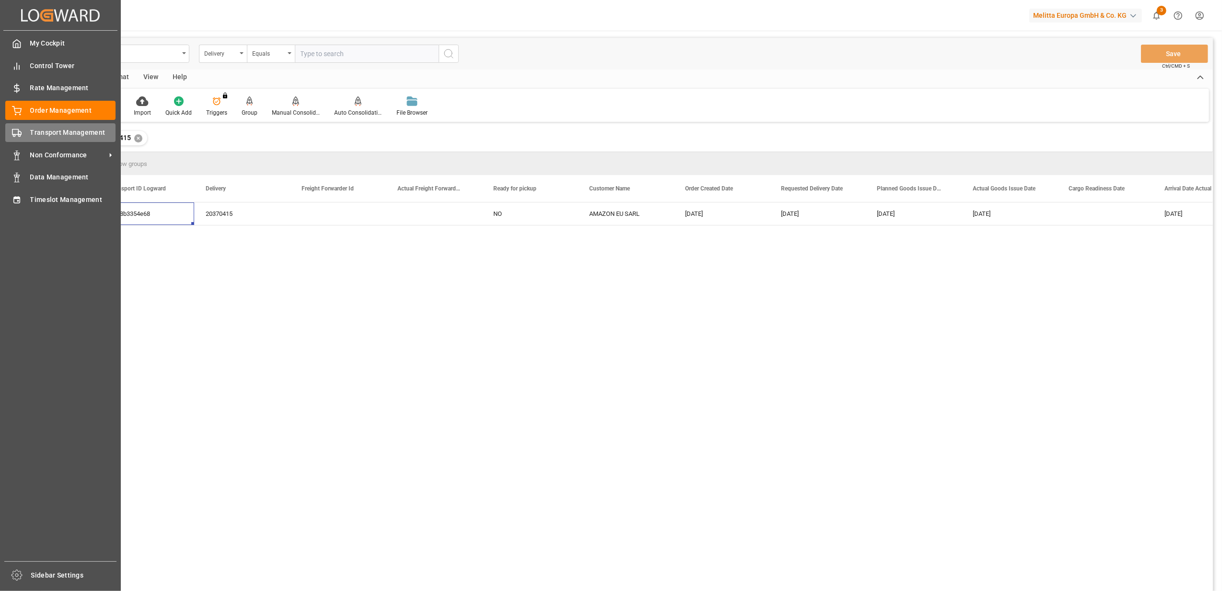
click at [29, 129] on div "Transport Management Transport Management" at bounding box center [60, 132] width 110 height 19
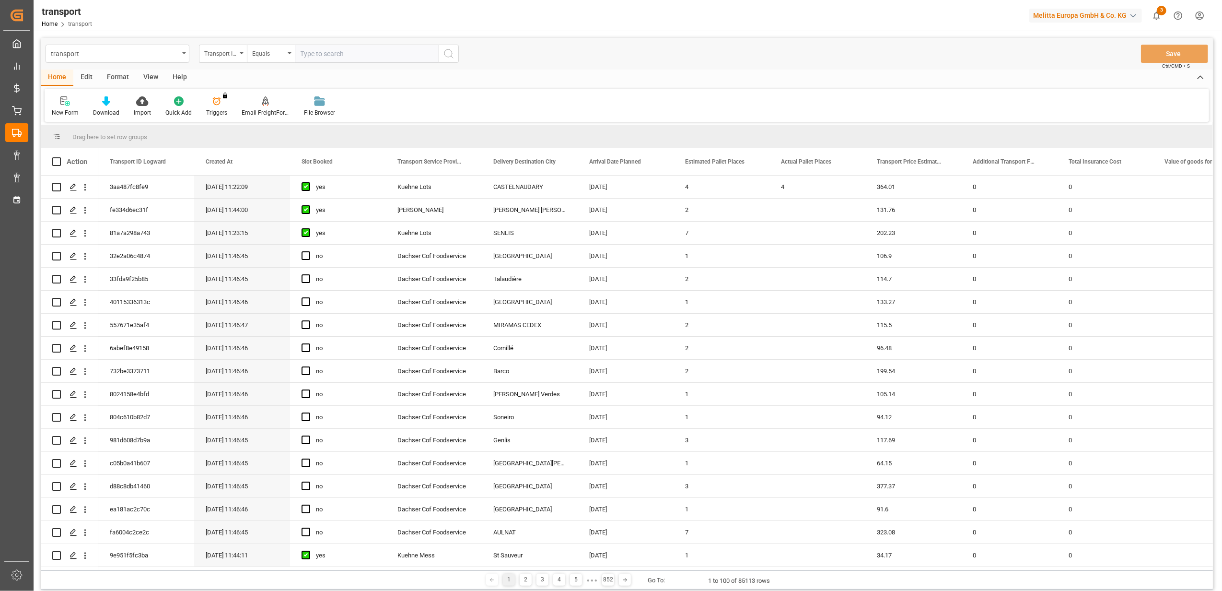
click at [387, 48] on input "text" at bounding box center [367, 54] width 144 height 18
paste input "ea08b3354e68"
type input "ea08b3354e68"
click at [450, 54] on icon "search button" at bounding box center [449, 54] width 12 height 12
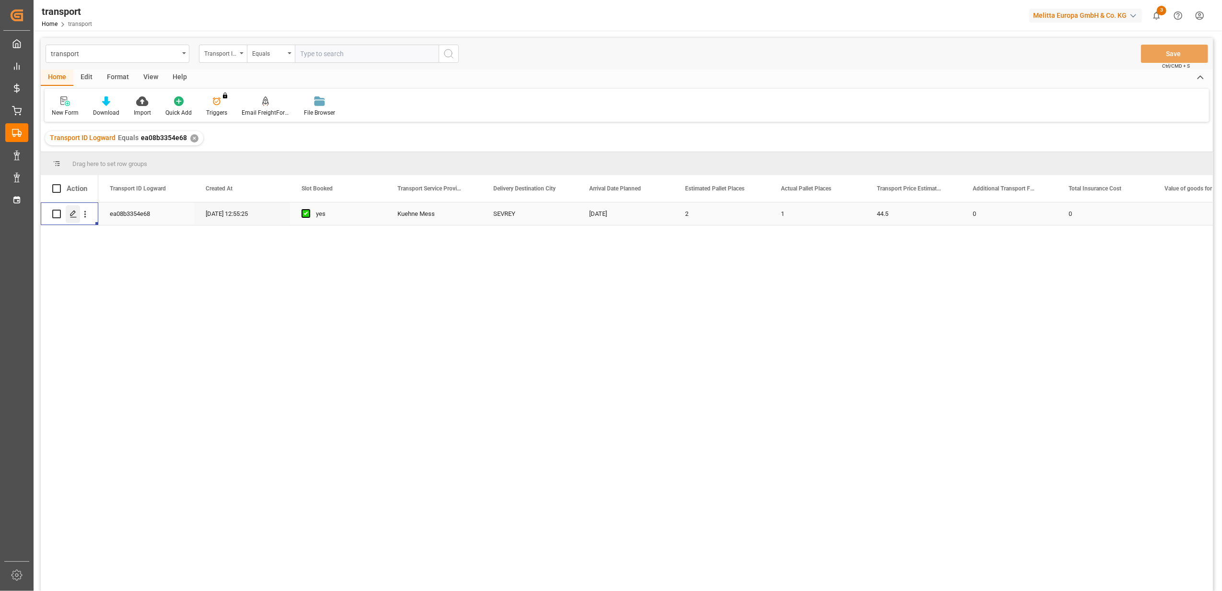
click at [72, 218] on div "Press SPACE to select this row." at bounding box center [73, 214] width 14 height 18
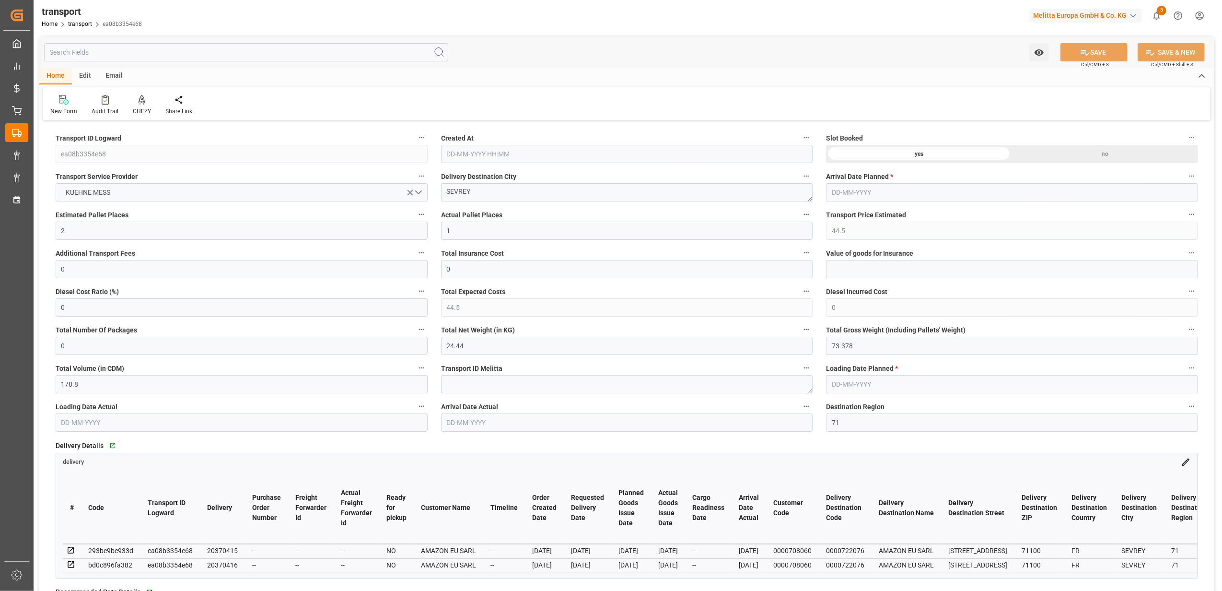
type input "[DATE] 12:55"
type input "[DATE]"
